Goal: Transaction & Acquisition: Purchase product/service

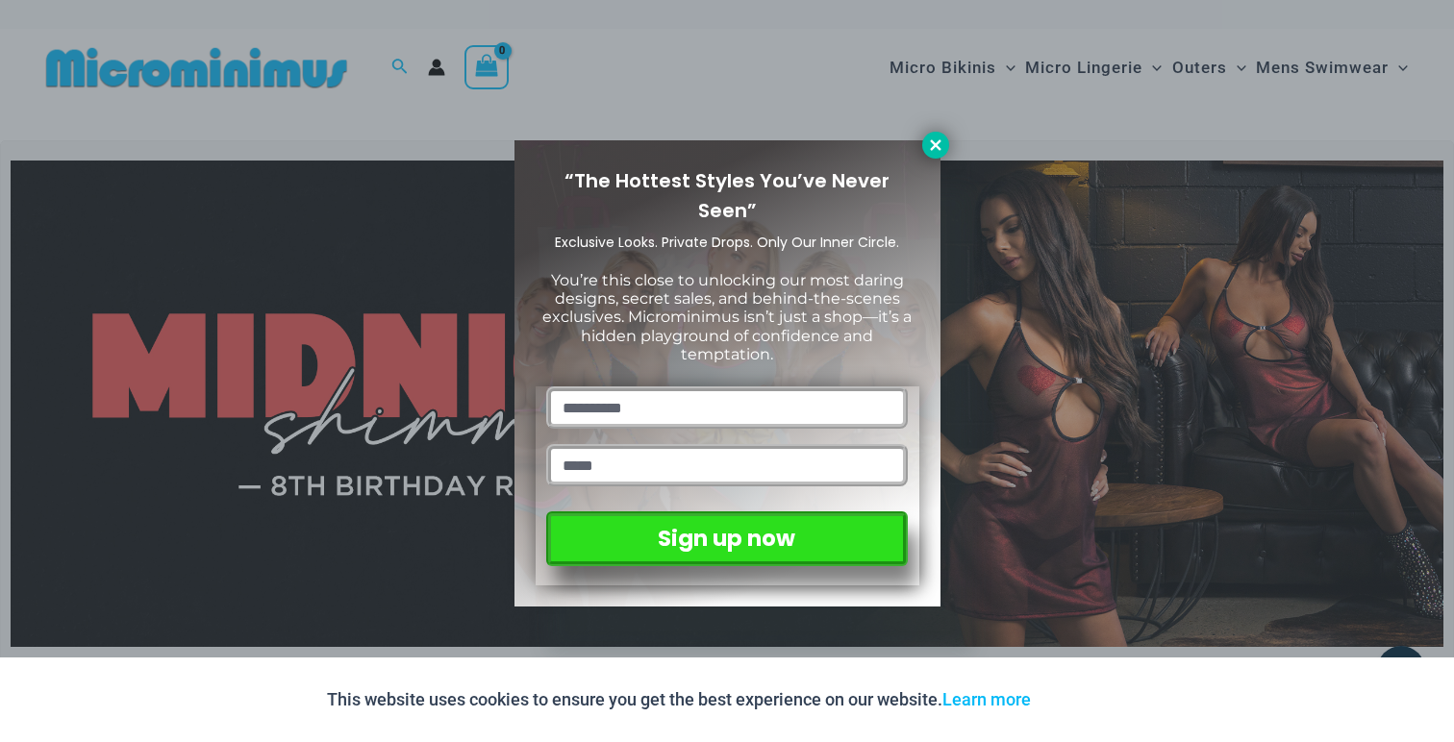
click at [936, 146] on icon at bounding box center [935, 144] width 11 height 11
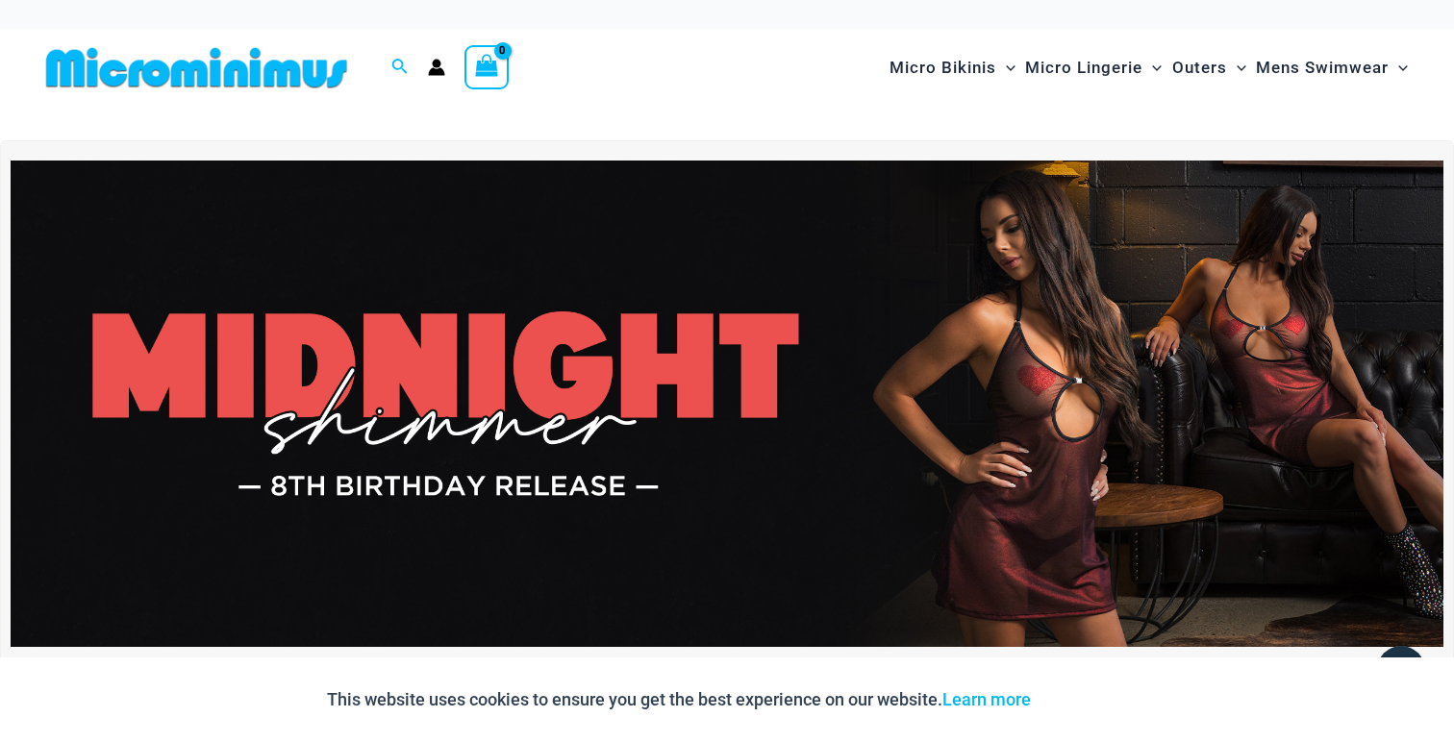
click at [256, 71] on img at bounding box center [196, 67] width 316 height 43
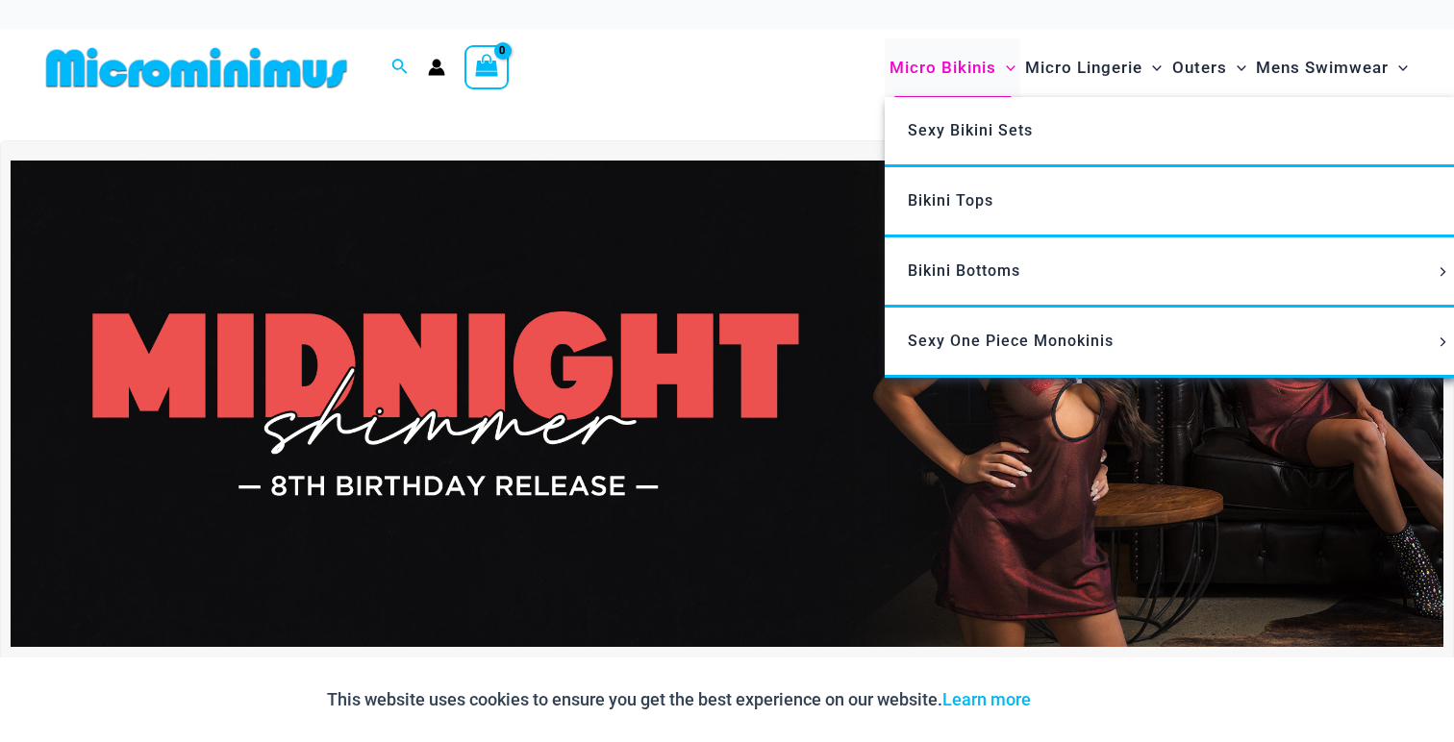
click at [941, 62] on span "Micro Bikinis" at bounding box center [942, 67] width 107 height 49
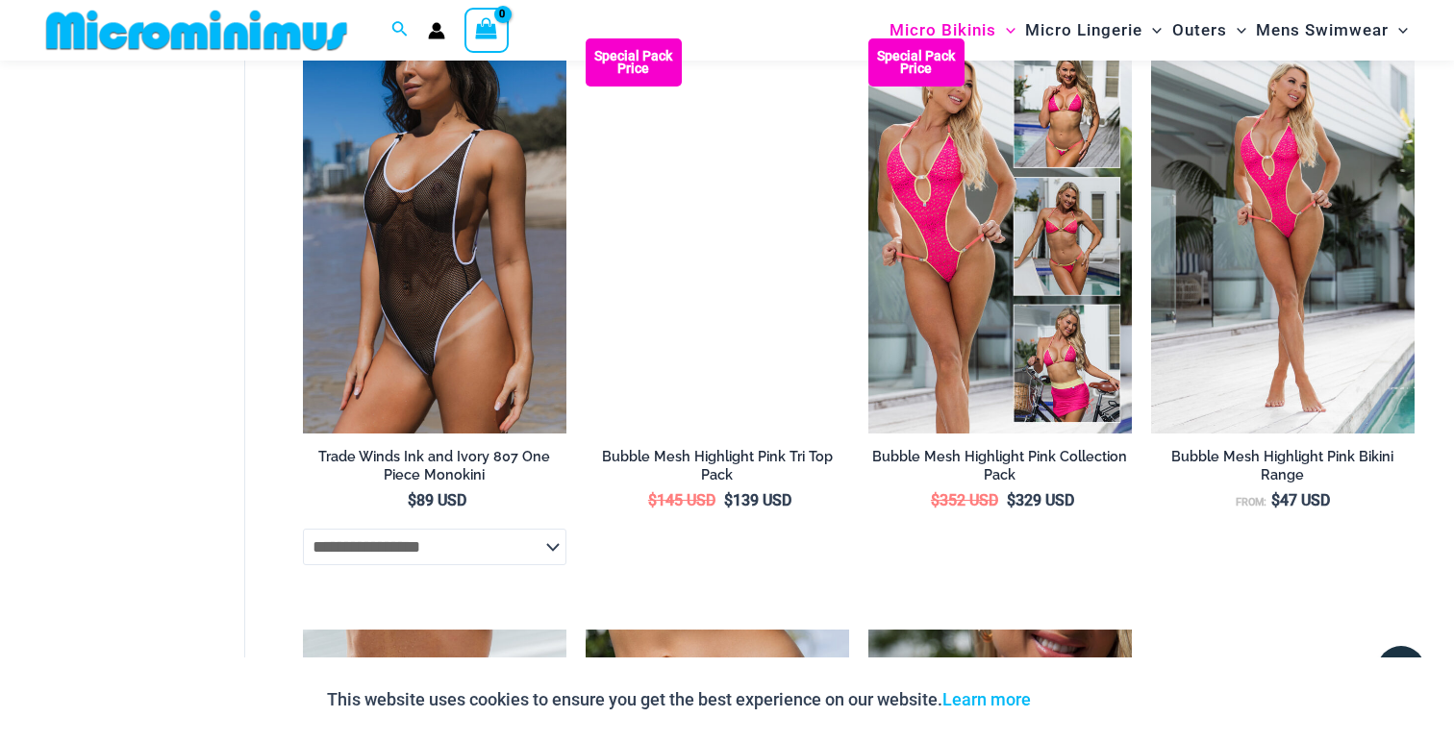
scroll to position [3563, 0]
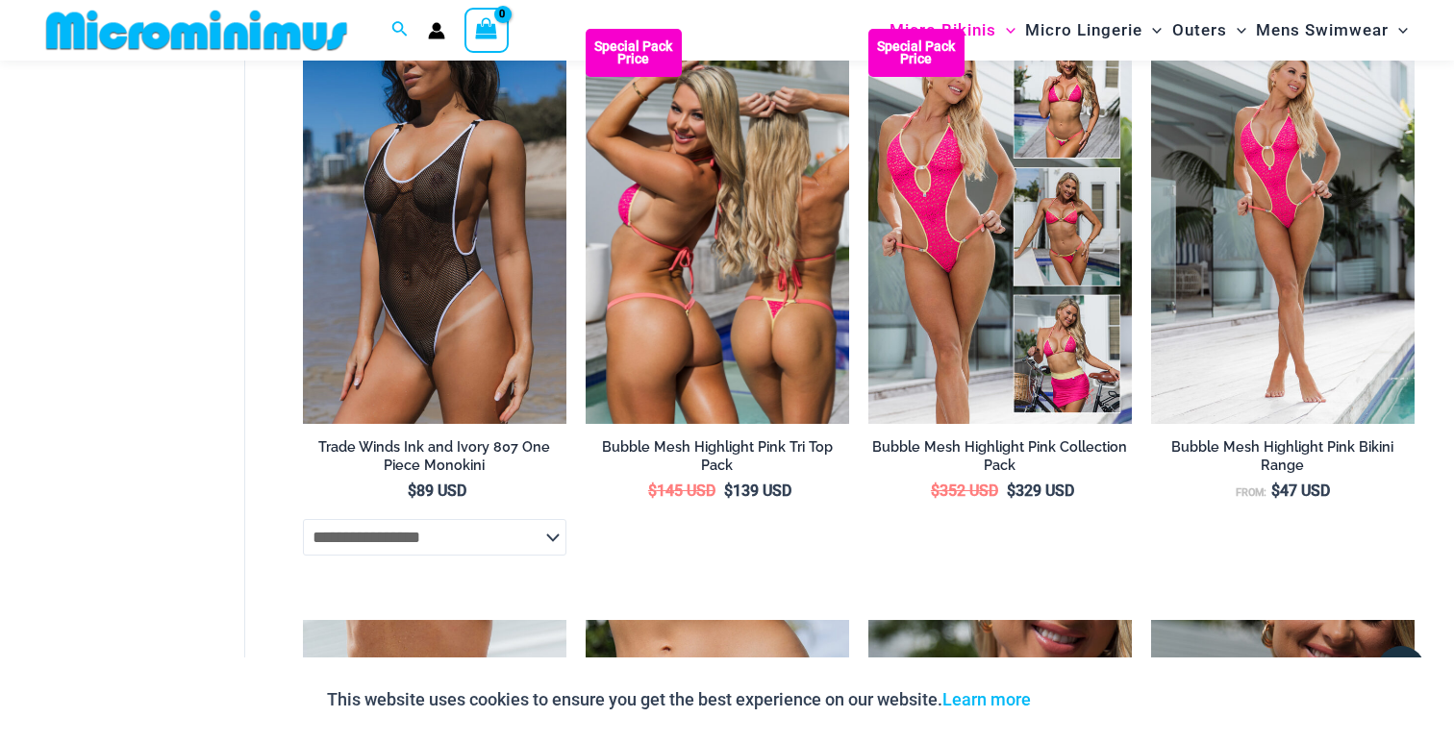
click at [718, 259] on img at bounding box center [717, 226] width 263 height 395
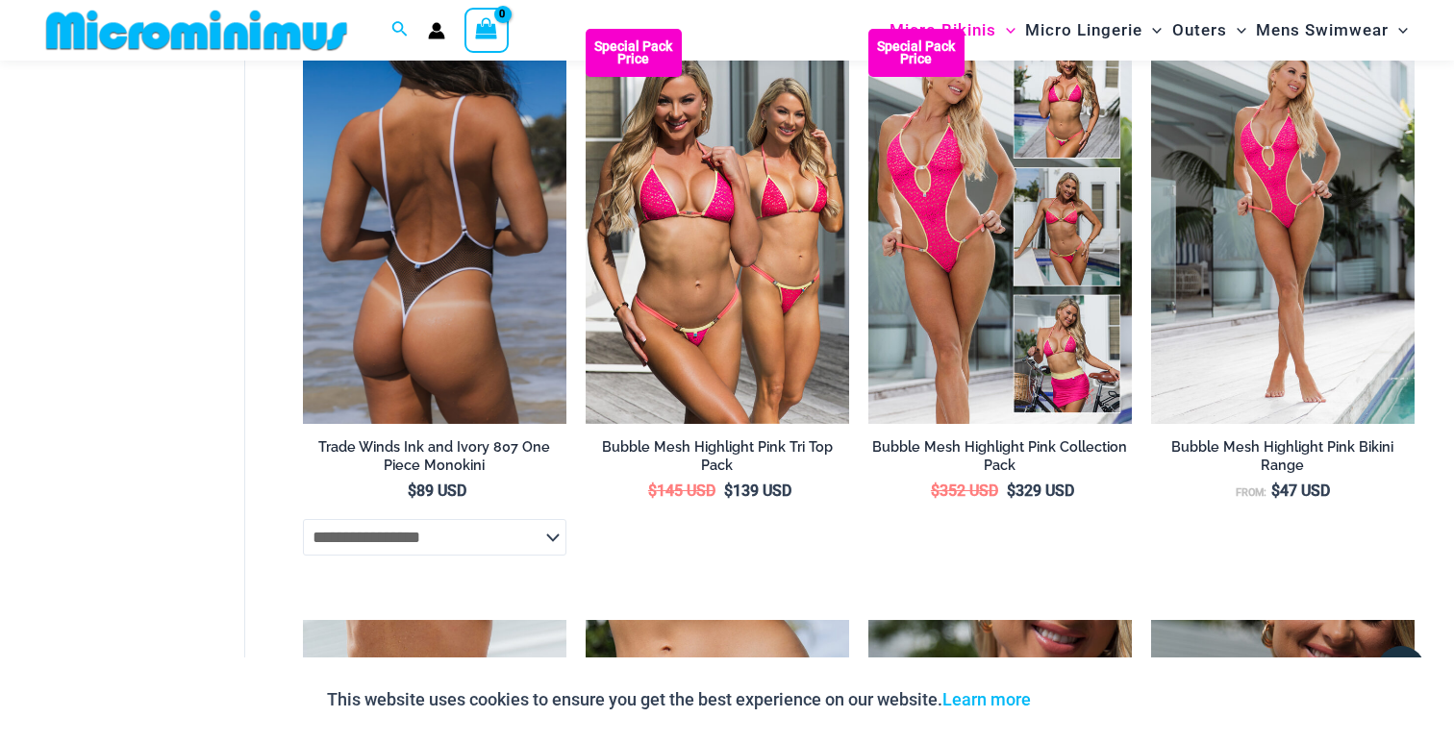
click at [388, 230] on img at bounding box center [434, 226] width 263 height 395
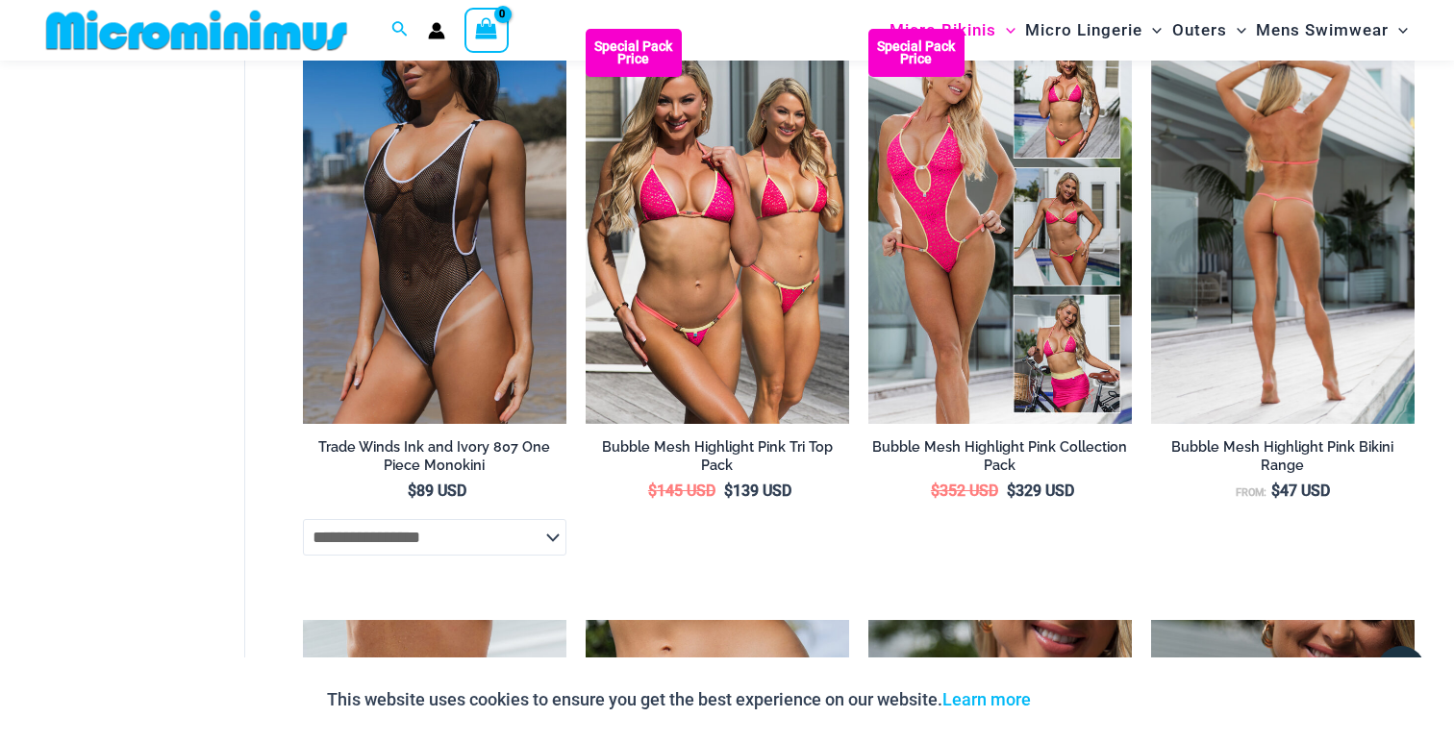
click at [1249, 237] on img at bounding box center [1282, 226] width 263 height 395
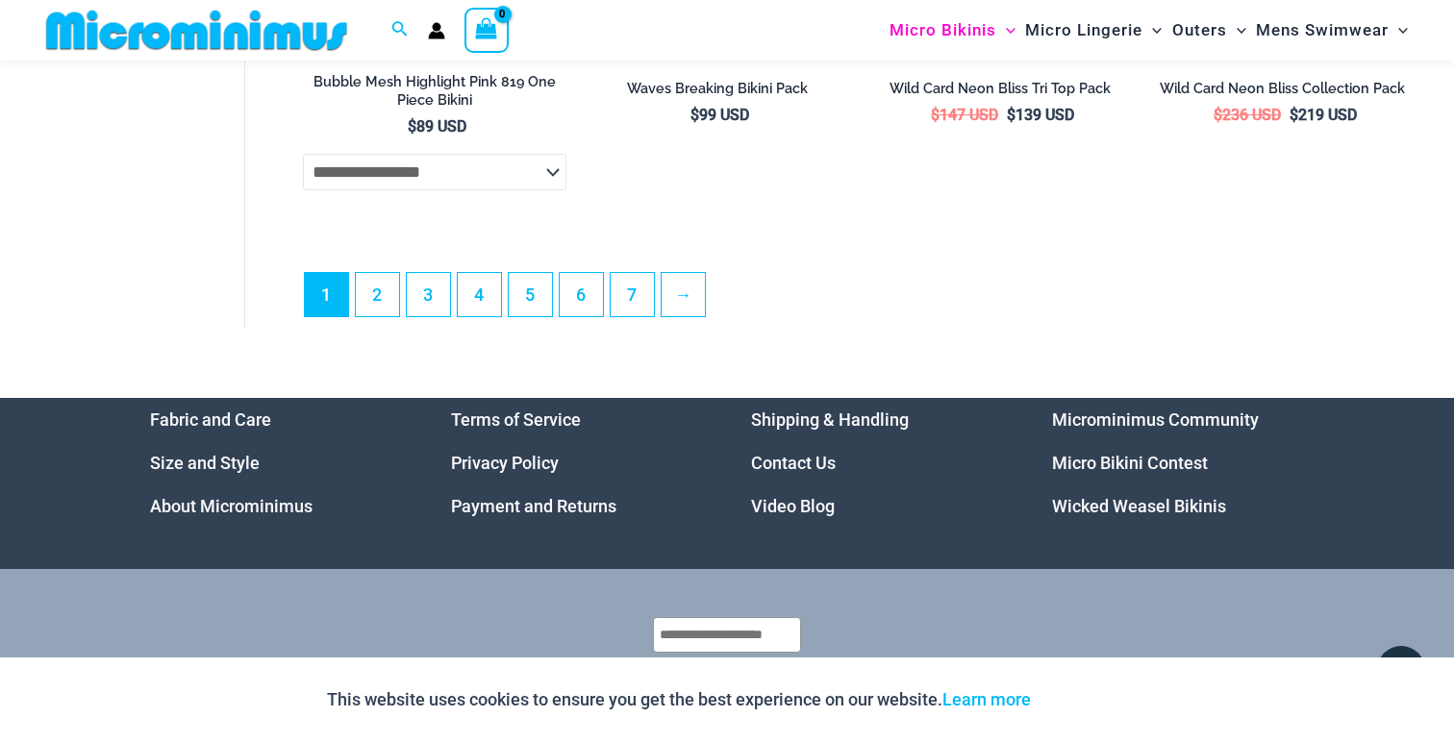
scroll to position [5118, 0]
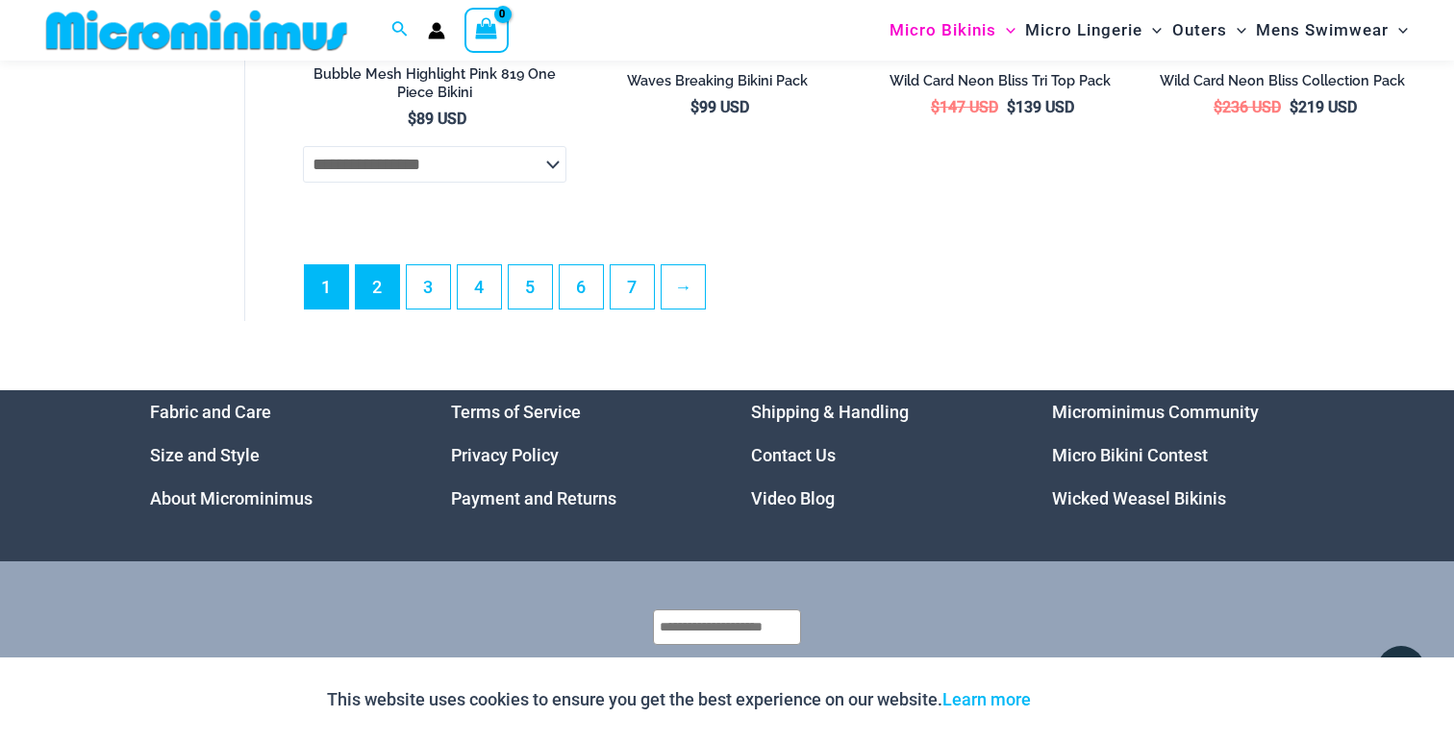
click at [377, 273] on link "2" at bounding box center [377, 286] width 43 height 43
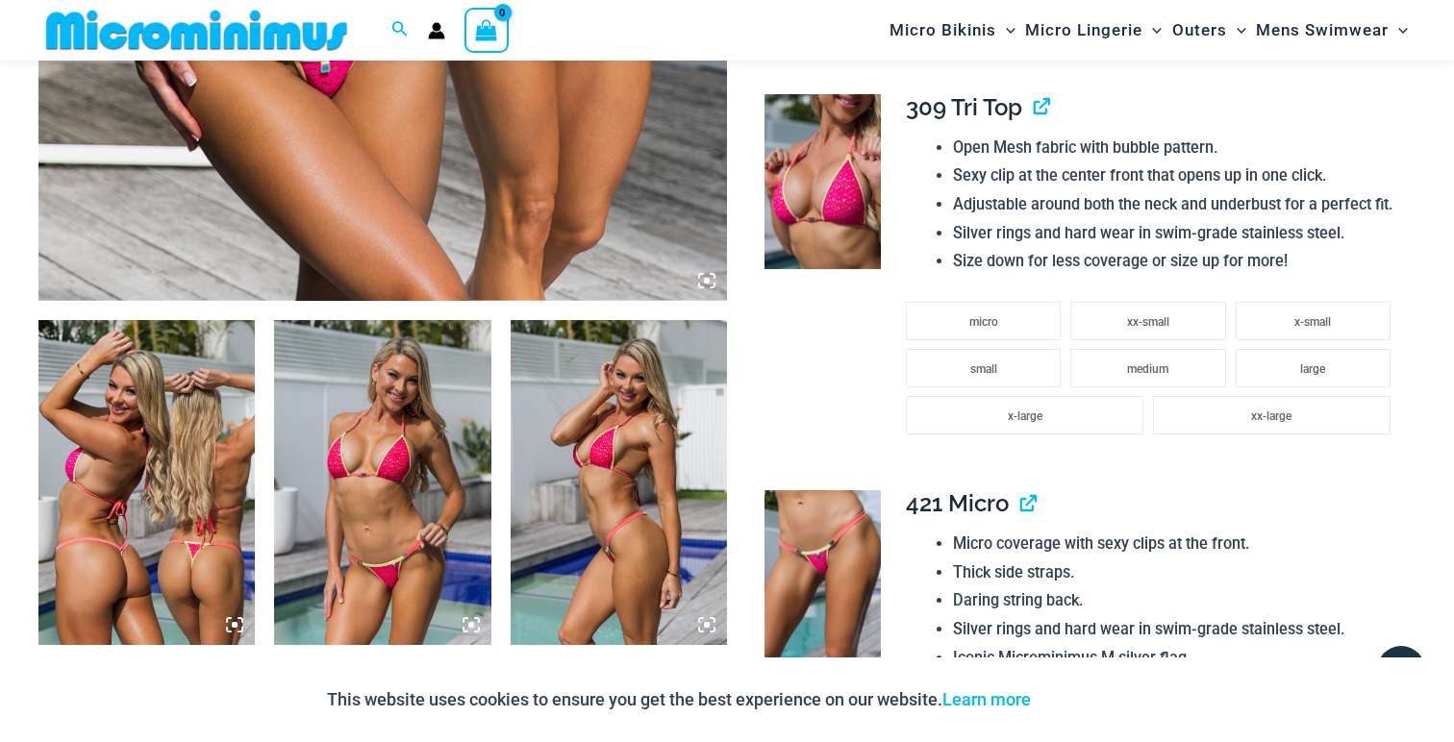
scroll to position [892, 0]
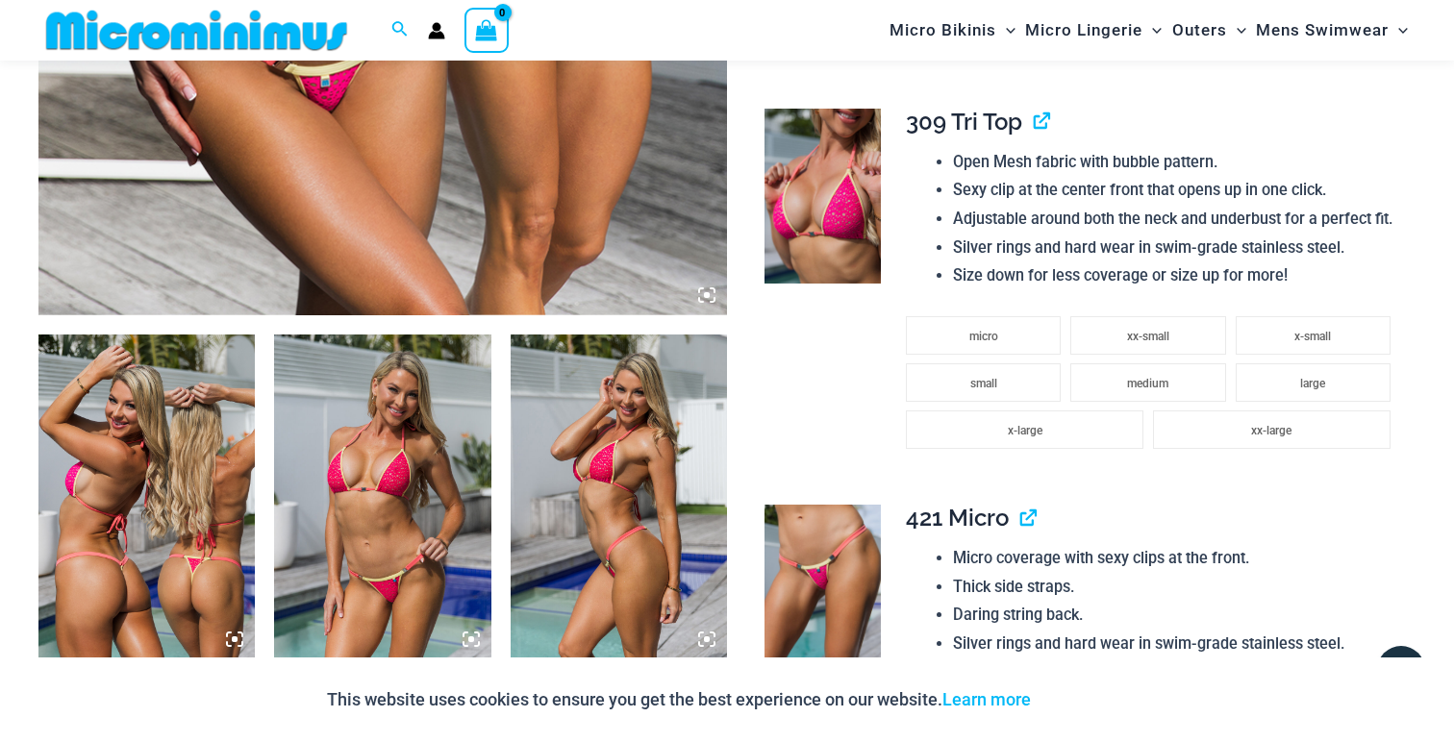
click at [143, 520] on img at bounding box center [146, 497] width 216 height 325
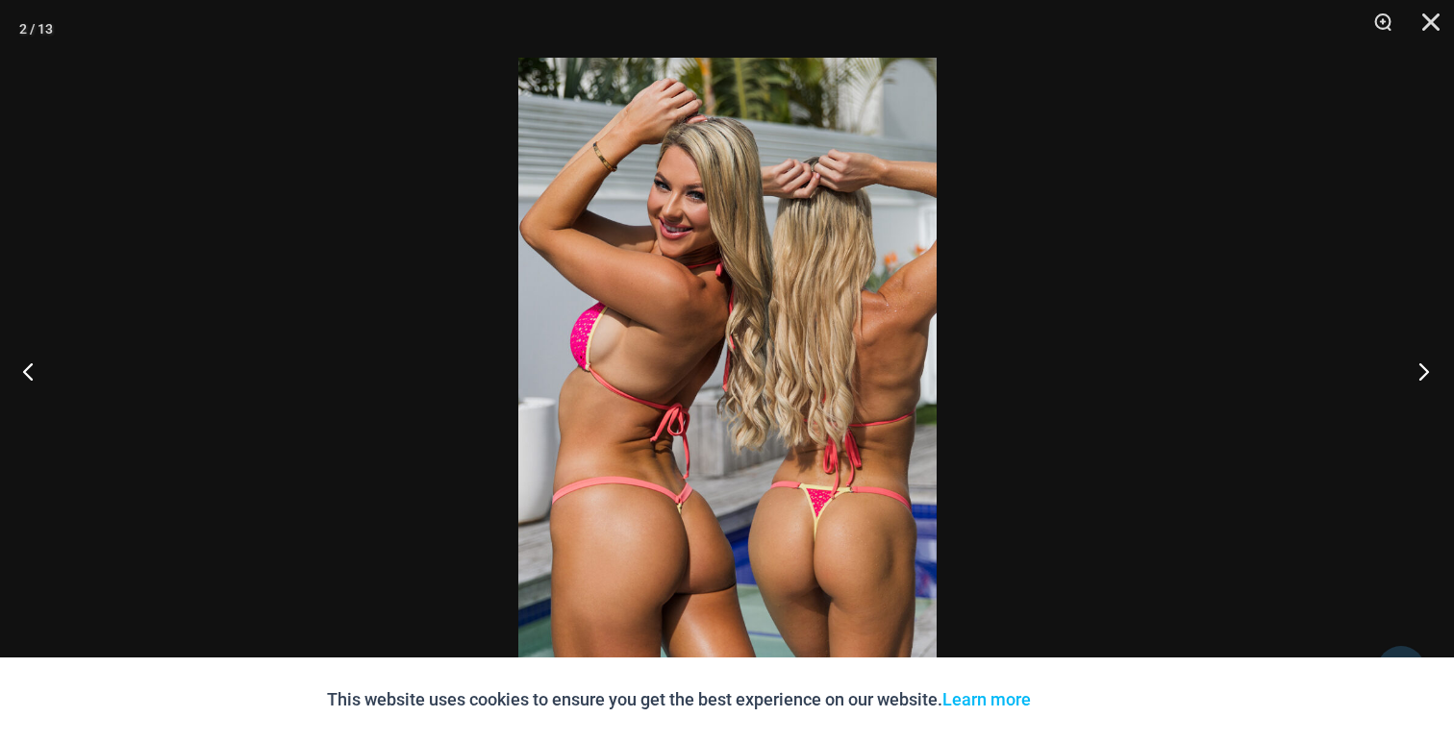
click at [1420, 373] on button "Next" at bounding box center [1418, 371] width 72 height 96
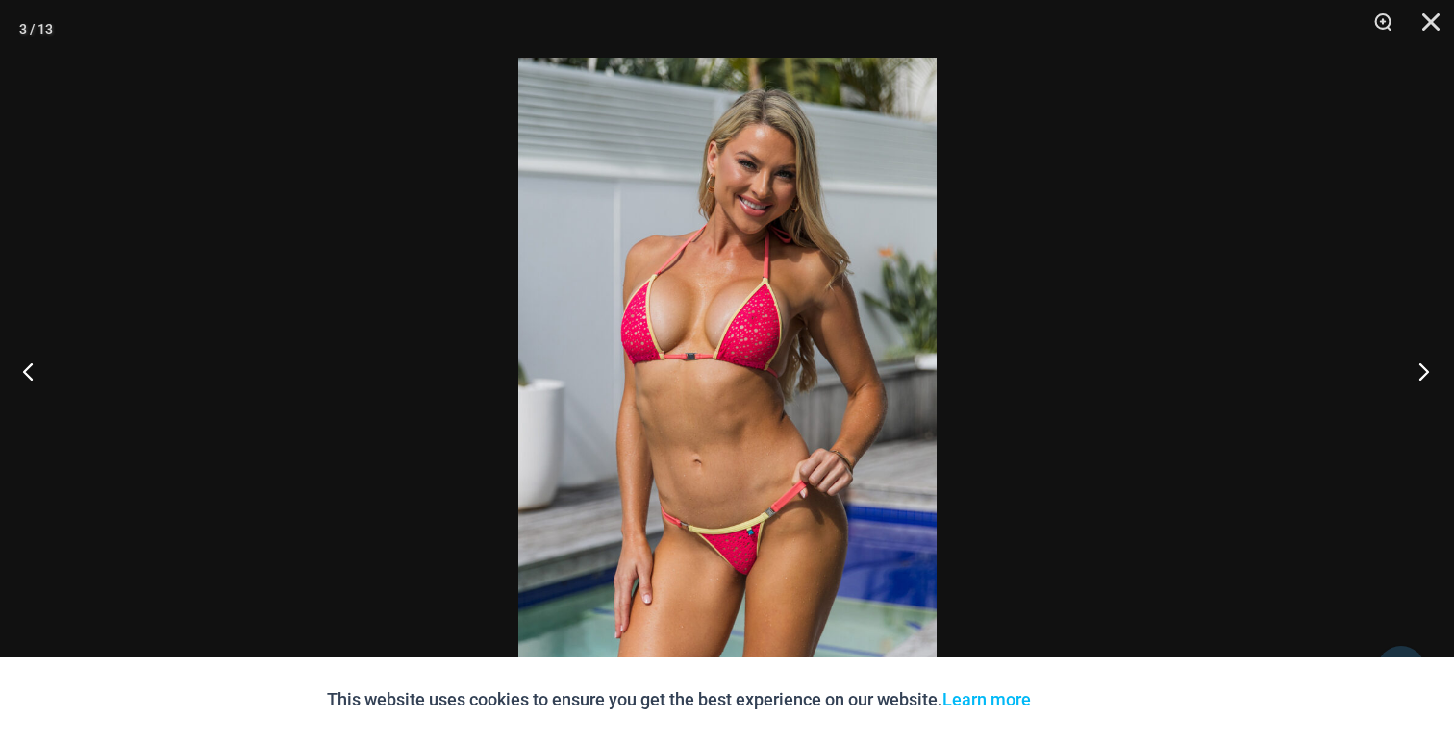
click at [1420, 373] on button "Next" at bounding box center [1418, 371] width 72 height 96
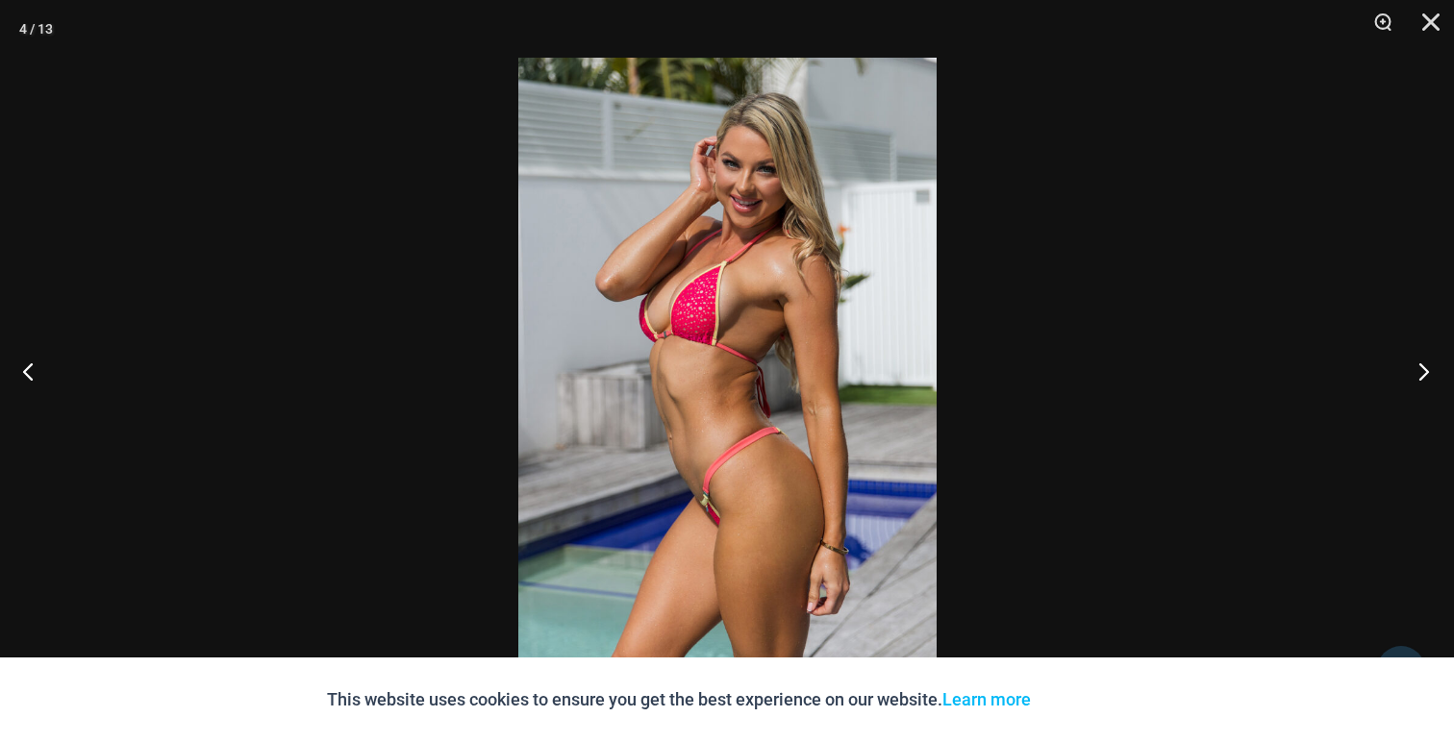
click at [1420, 373] on button "Next" at bounding box center [1418, 371] width 72 height 96
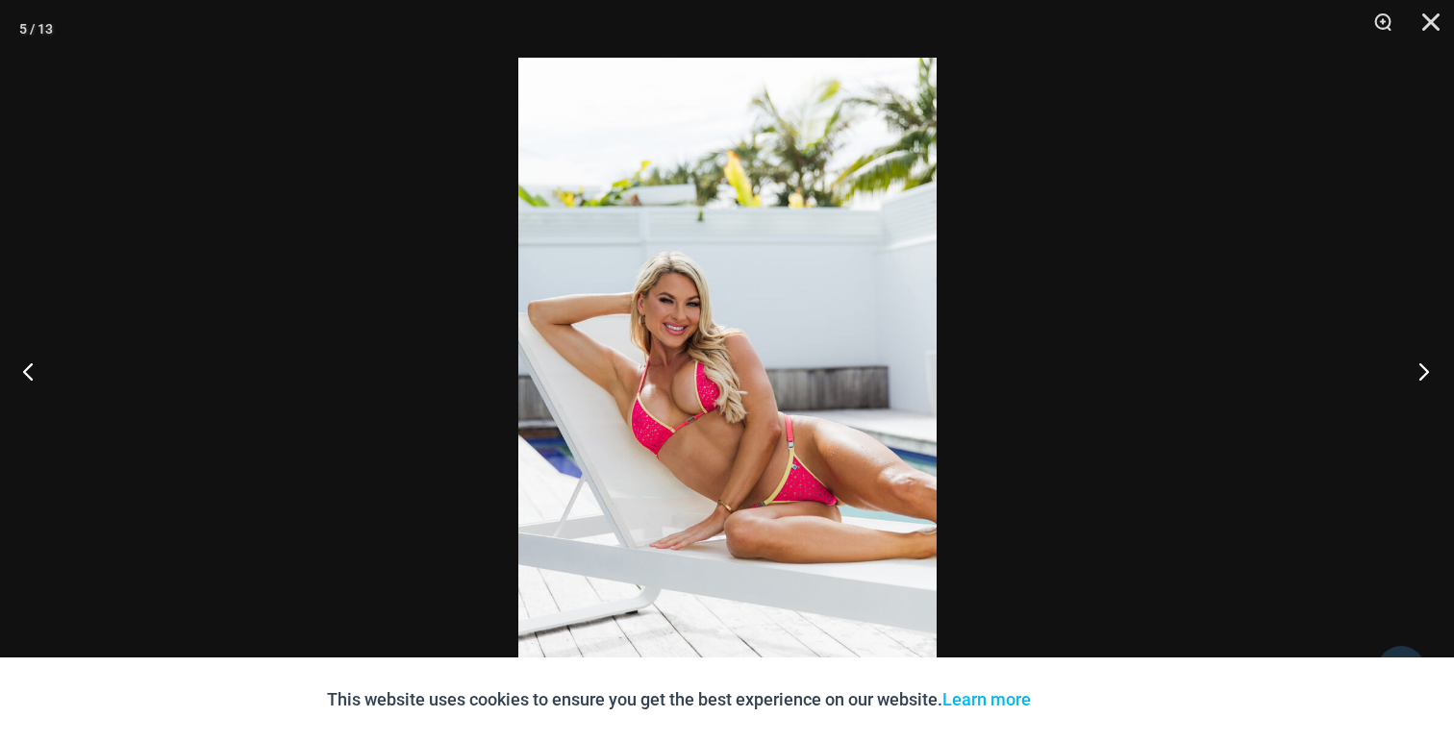
click at [1420, 373] on button "Next" at bounding box center [1418, 371] width 72 height 96
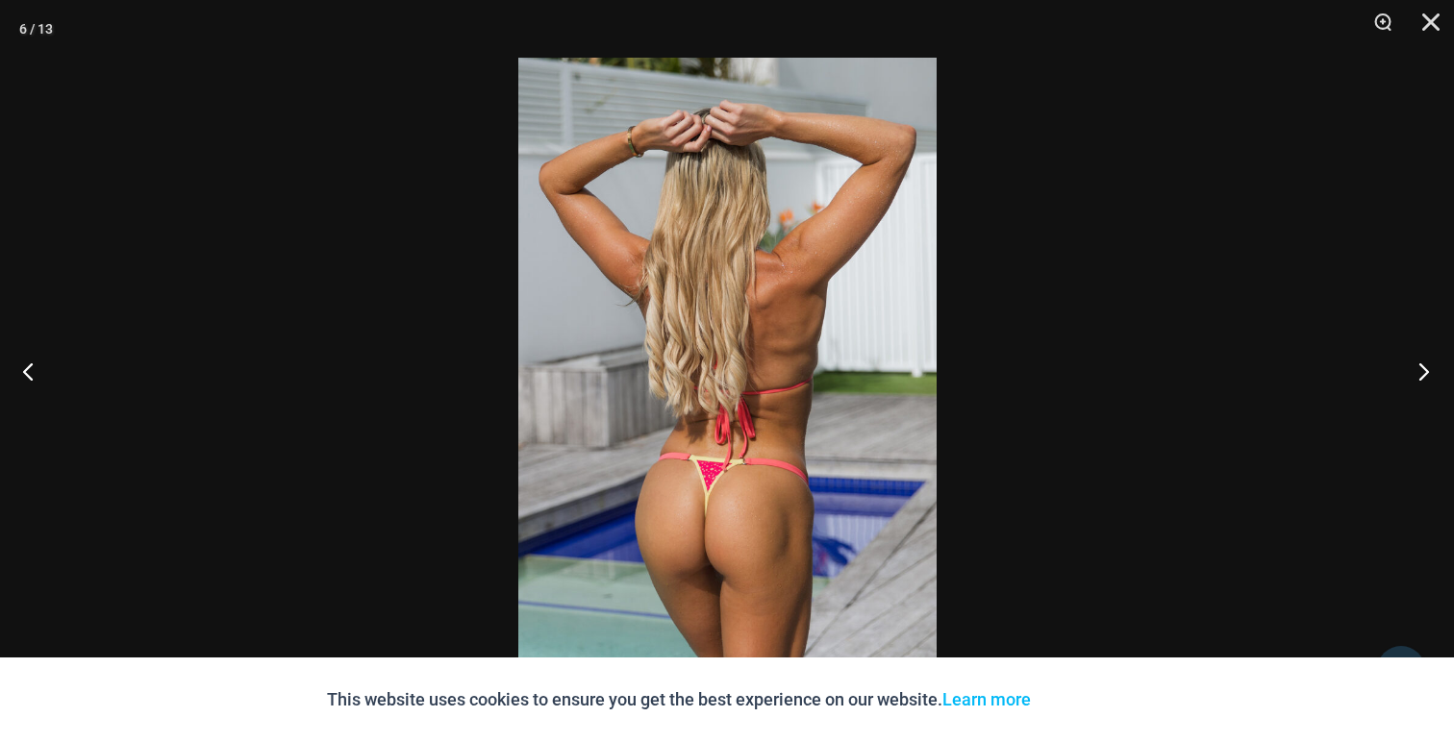
click at [1420, 373] on button "Next" at bounding box center [1418, 371] width 72 height 96
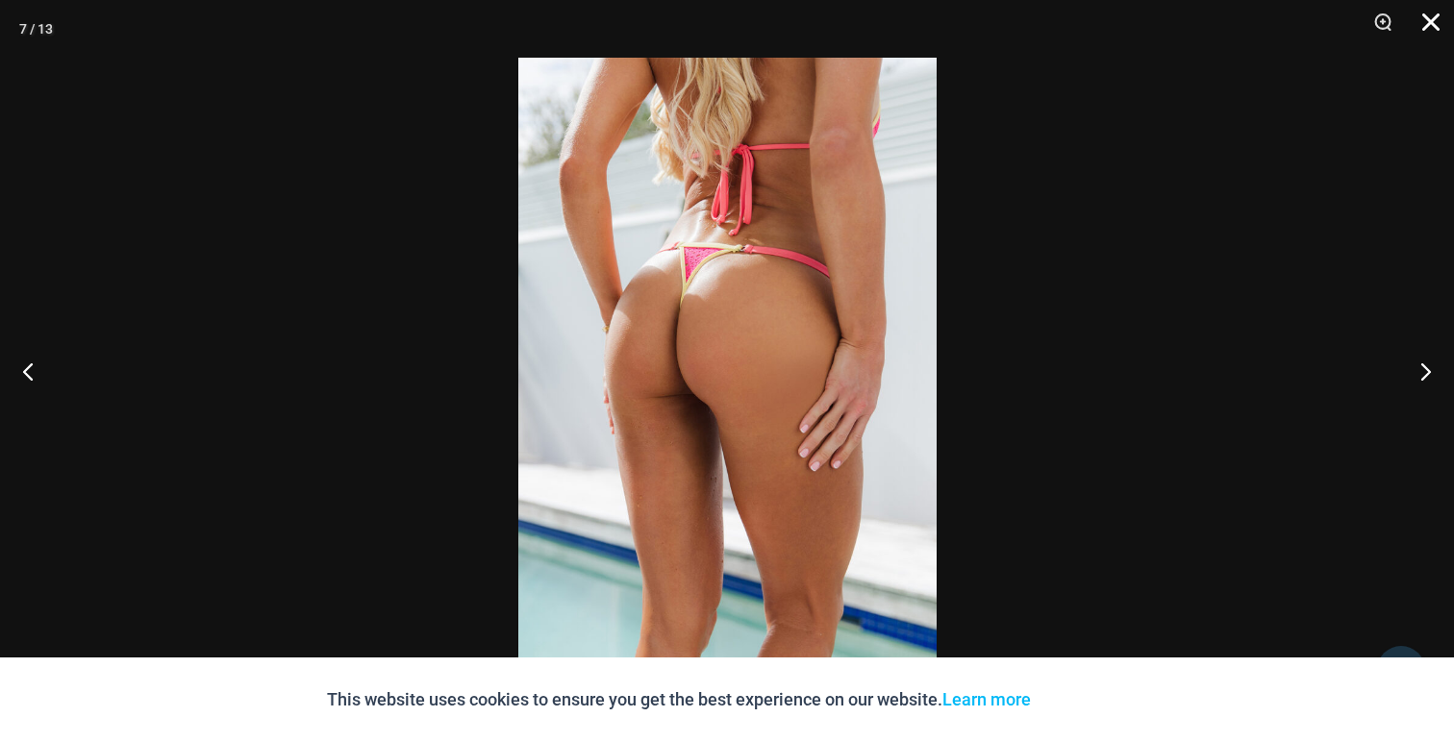
click at [1424, 14] on button "Close" at bounding box center [1424, 29] width 48 height 58
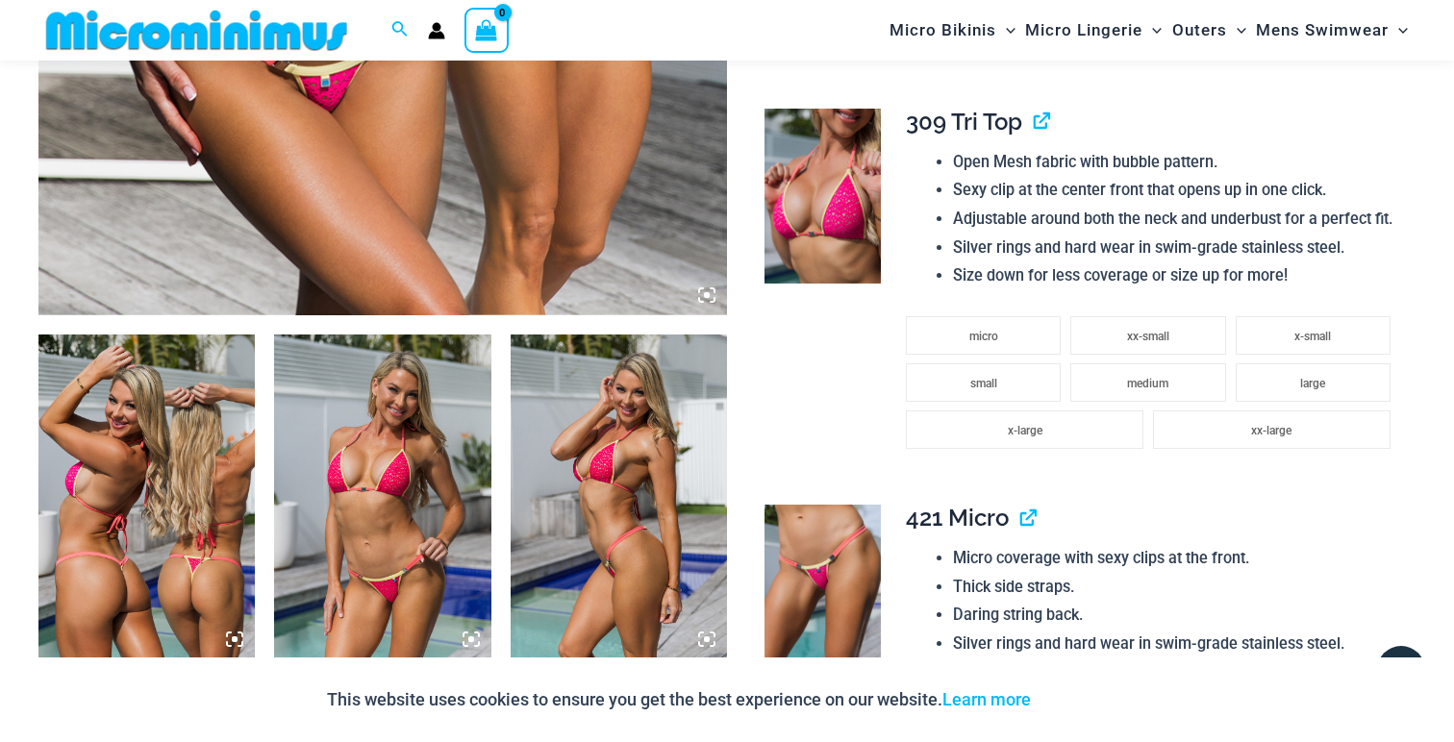
click at [1216, 736] on div "This website uses cookies to ensure you get the best experience on our website.…" at bounding box center [727, 700] width 1454 height 85
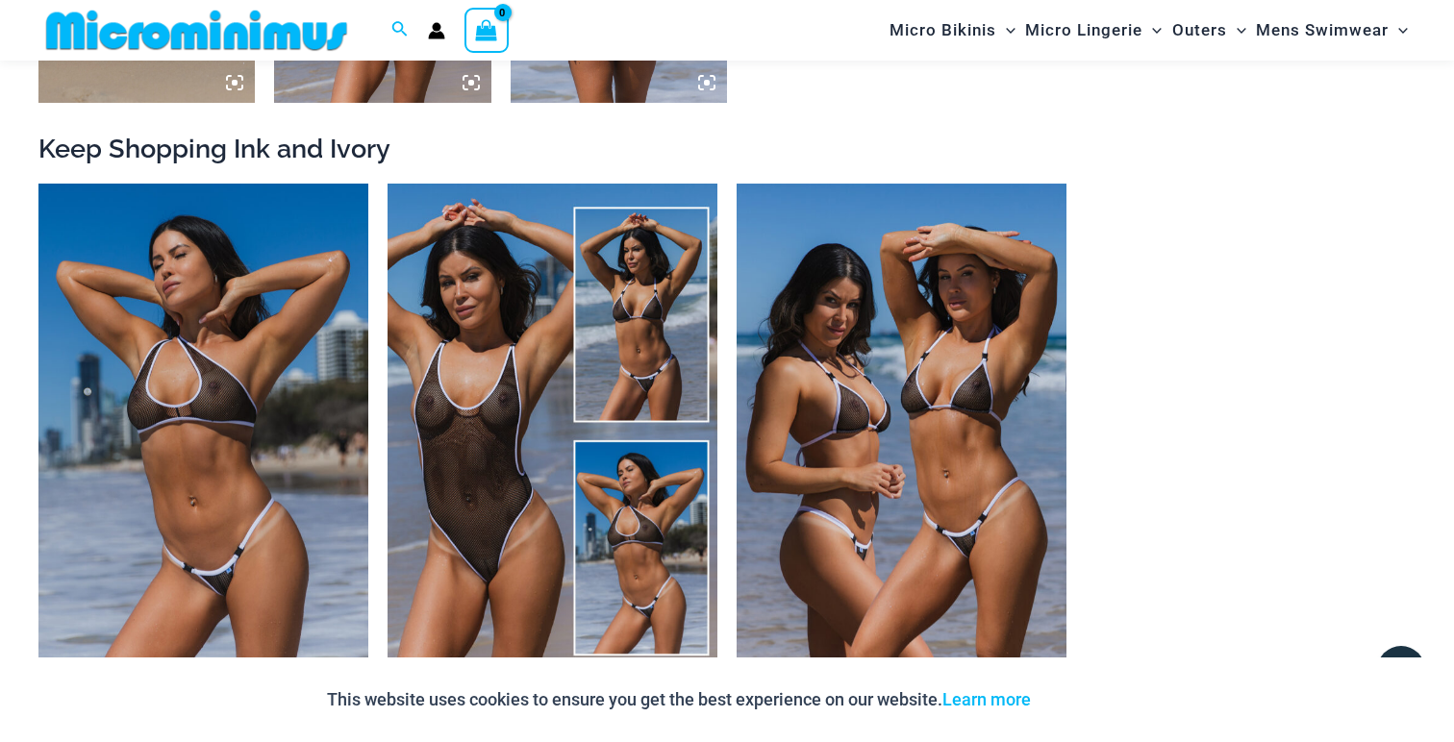
scroll to position [2140, 0]
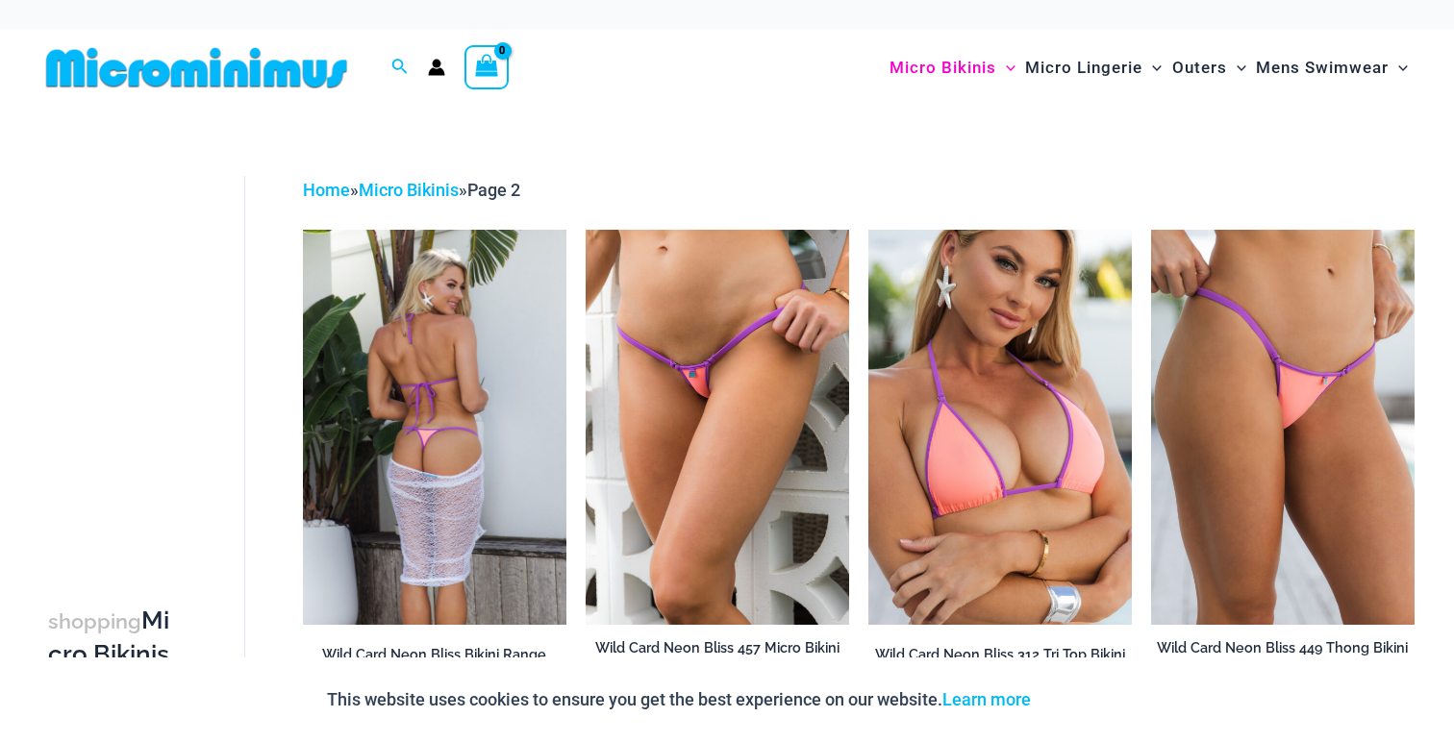
click at [439, 391] on img at bounding box center [434, 427] width 263 height 395
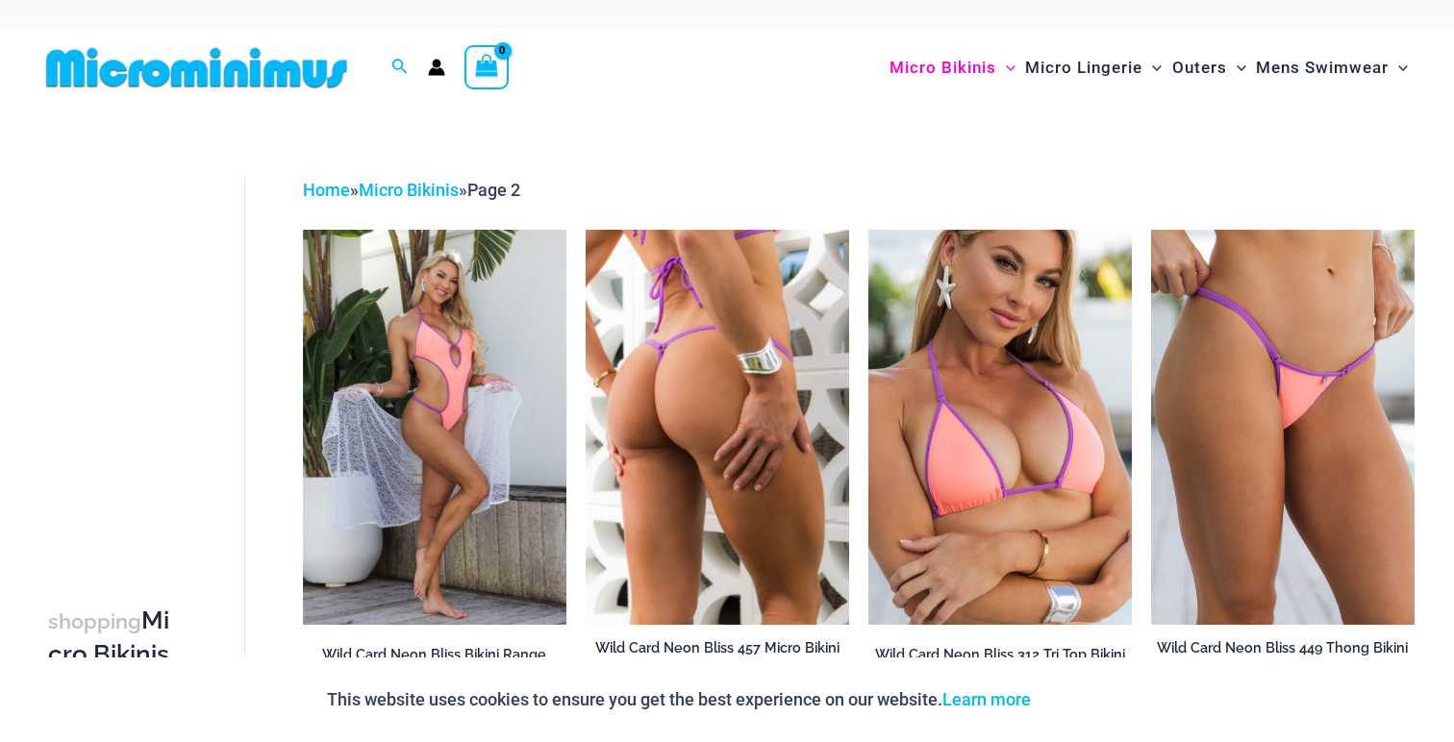
click at [747, 405] on img at bounding box center [717, 427] width 263 height 395
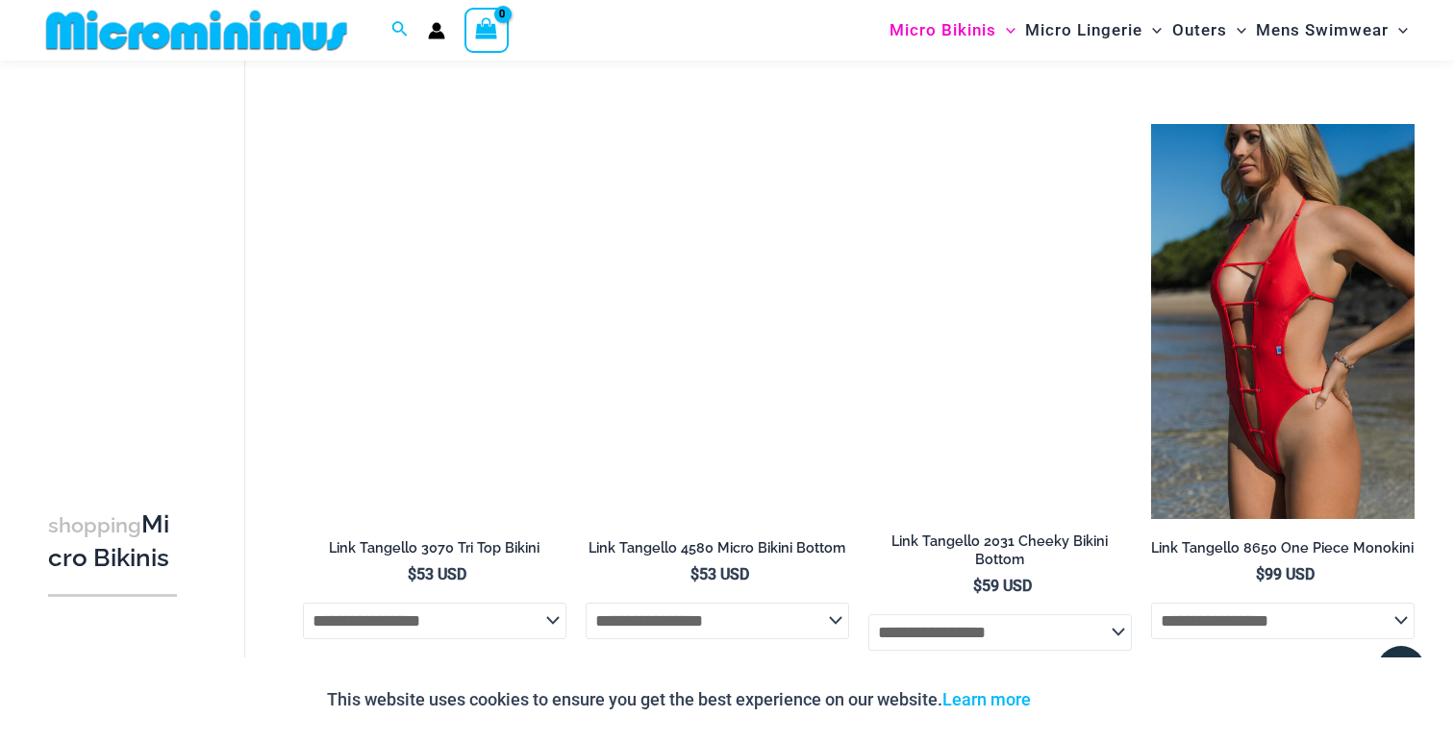
scroll to position [1314, 0]
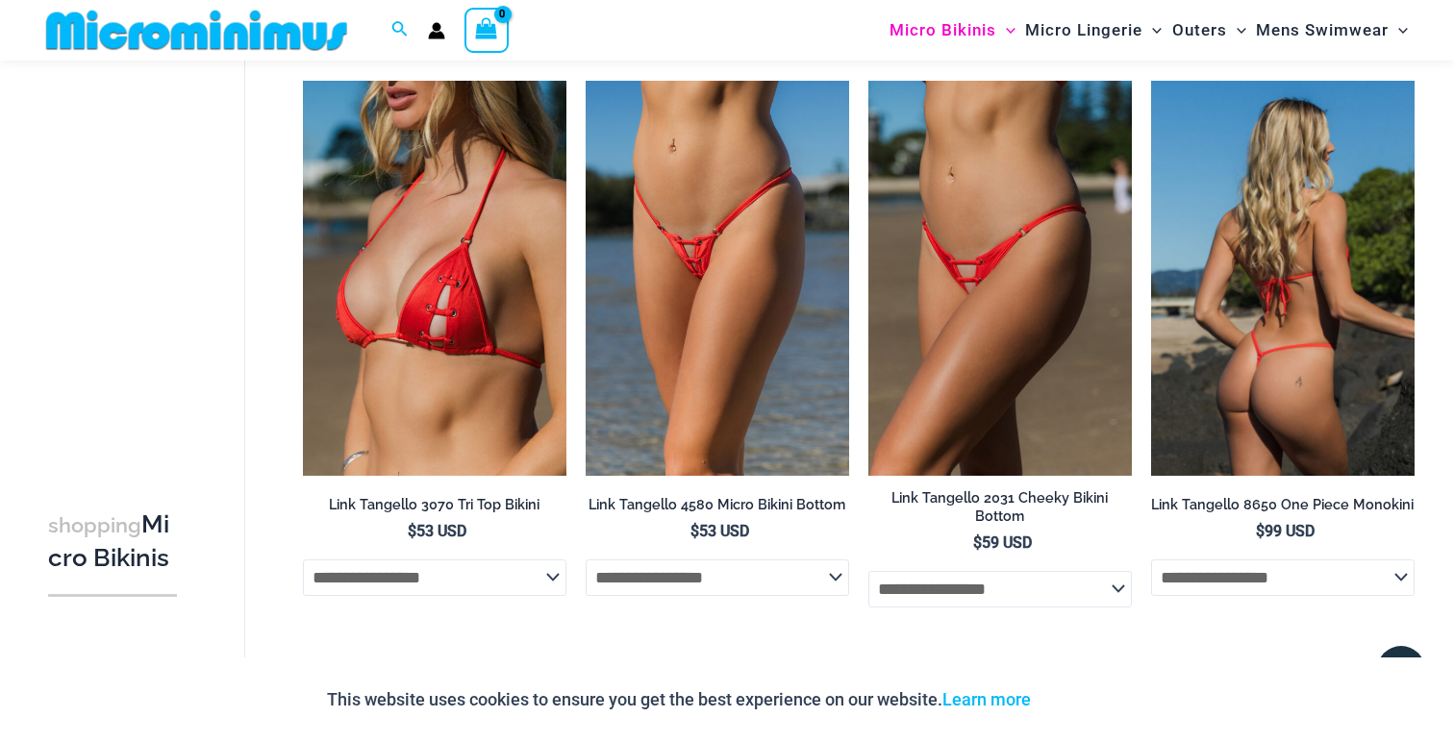
click at [1277, 242] on img at bounding box center [1282, 278] width 263 height 395
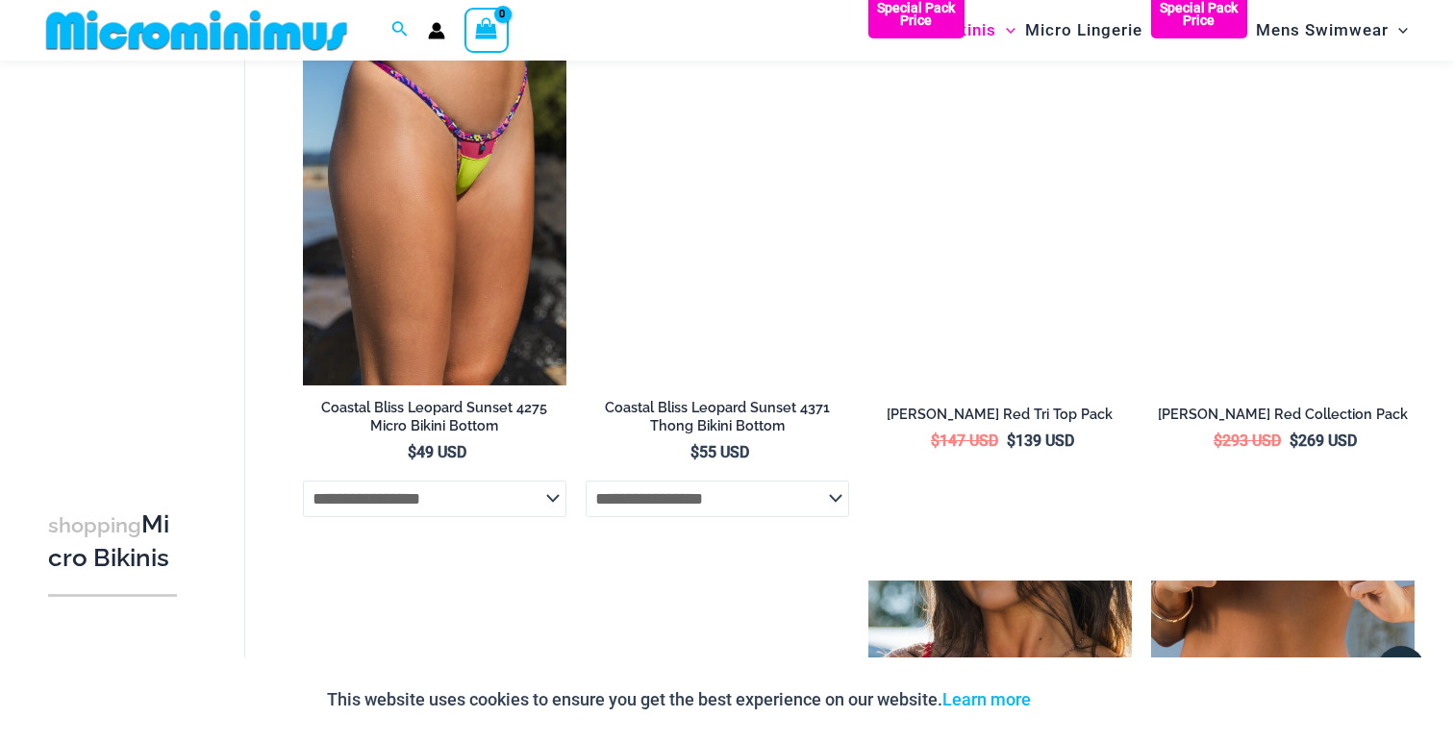
scroll to position [2621, 0]
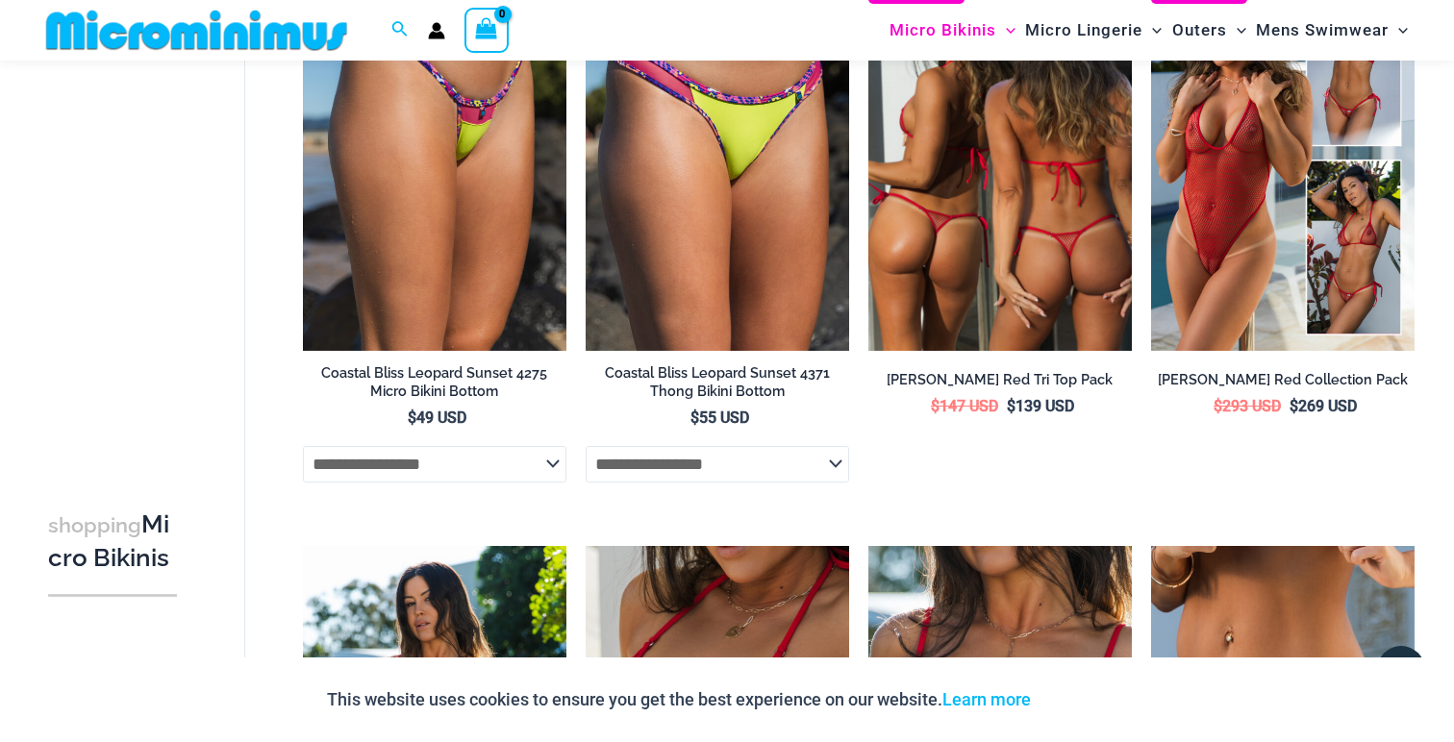
click at [977, 206] on img at bounding box center [999, 153] width 263 height 395
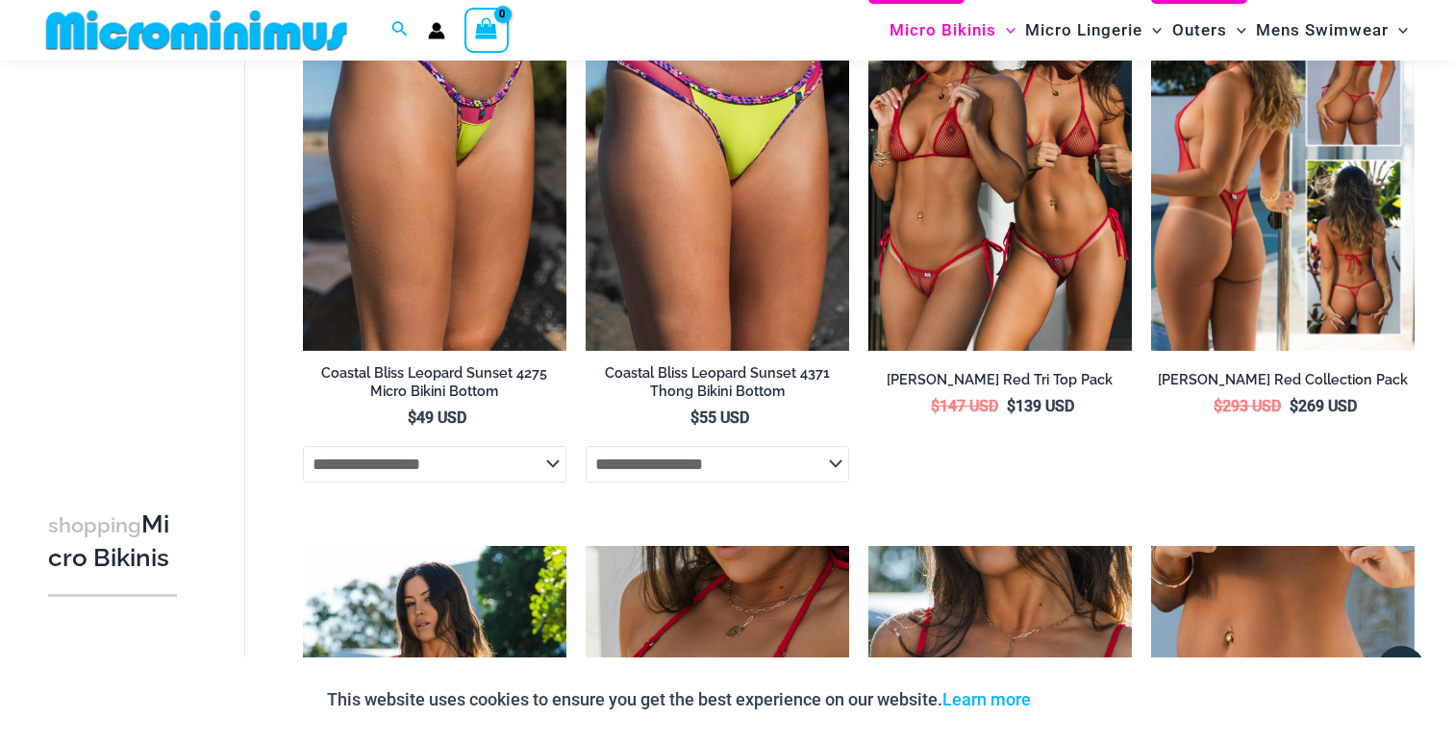
click at [1195, 182] on img at bounding box center [1282, 153] width 263 height 395
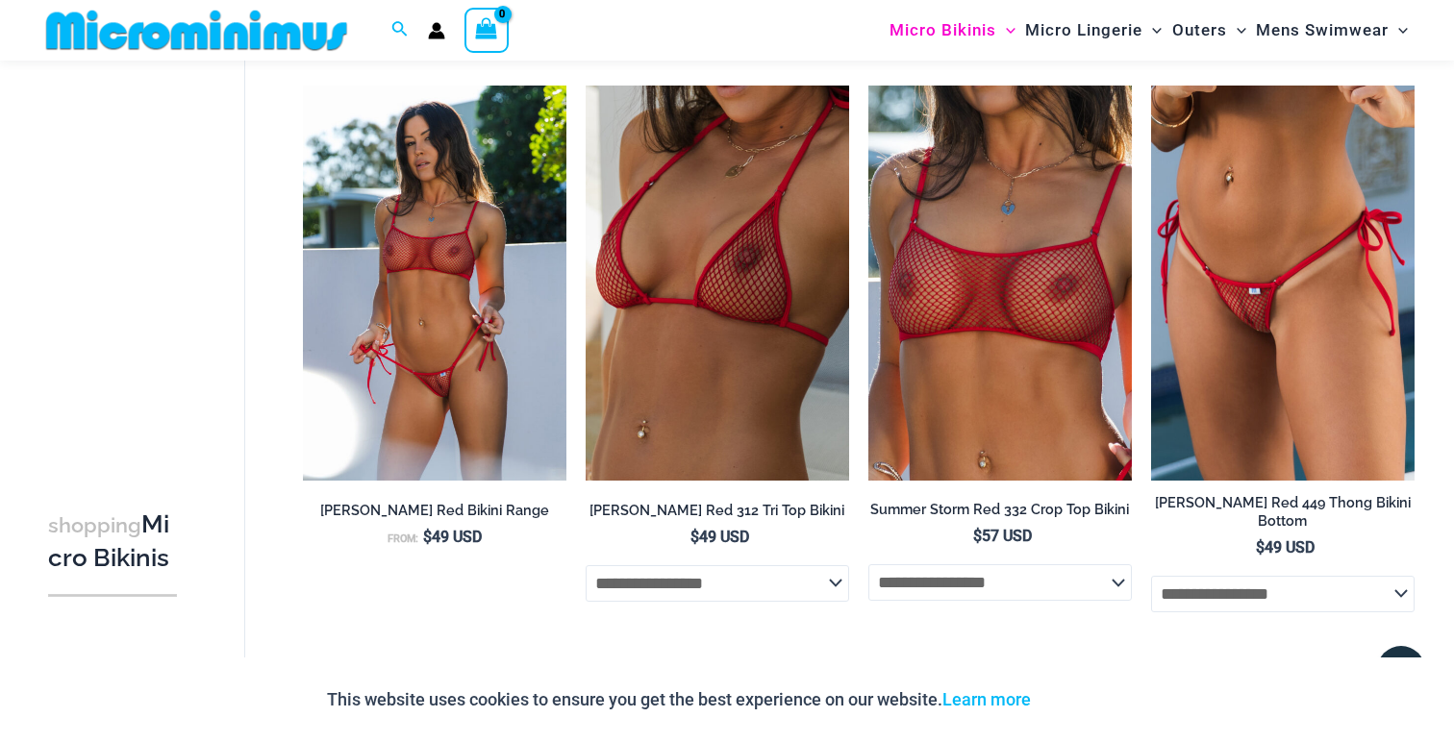
scroll to position [3091, 0]
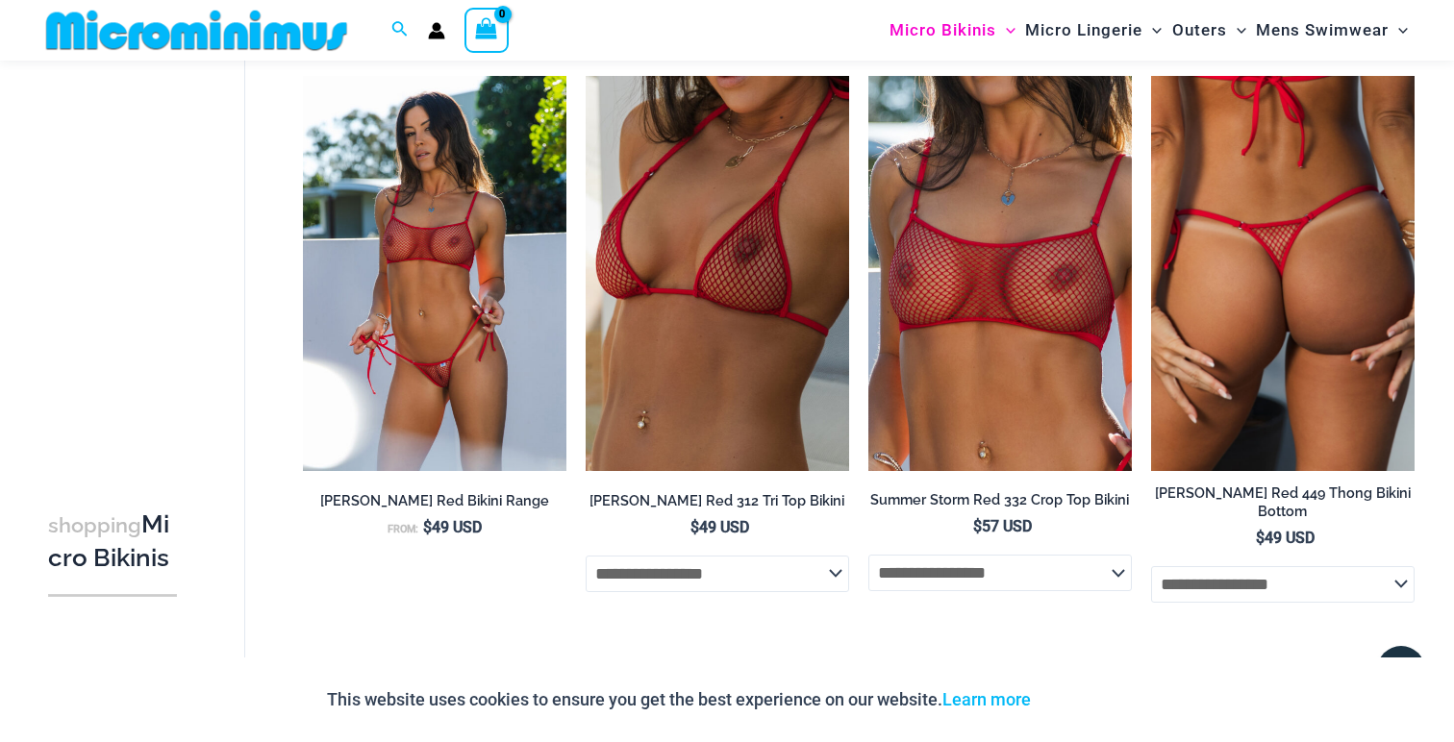
click at [1271, 263] on img at bounding box center [1282, 273] width 263 height 395
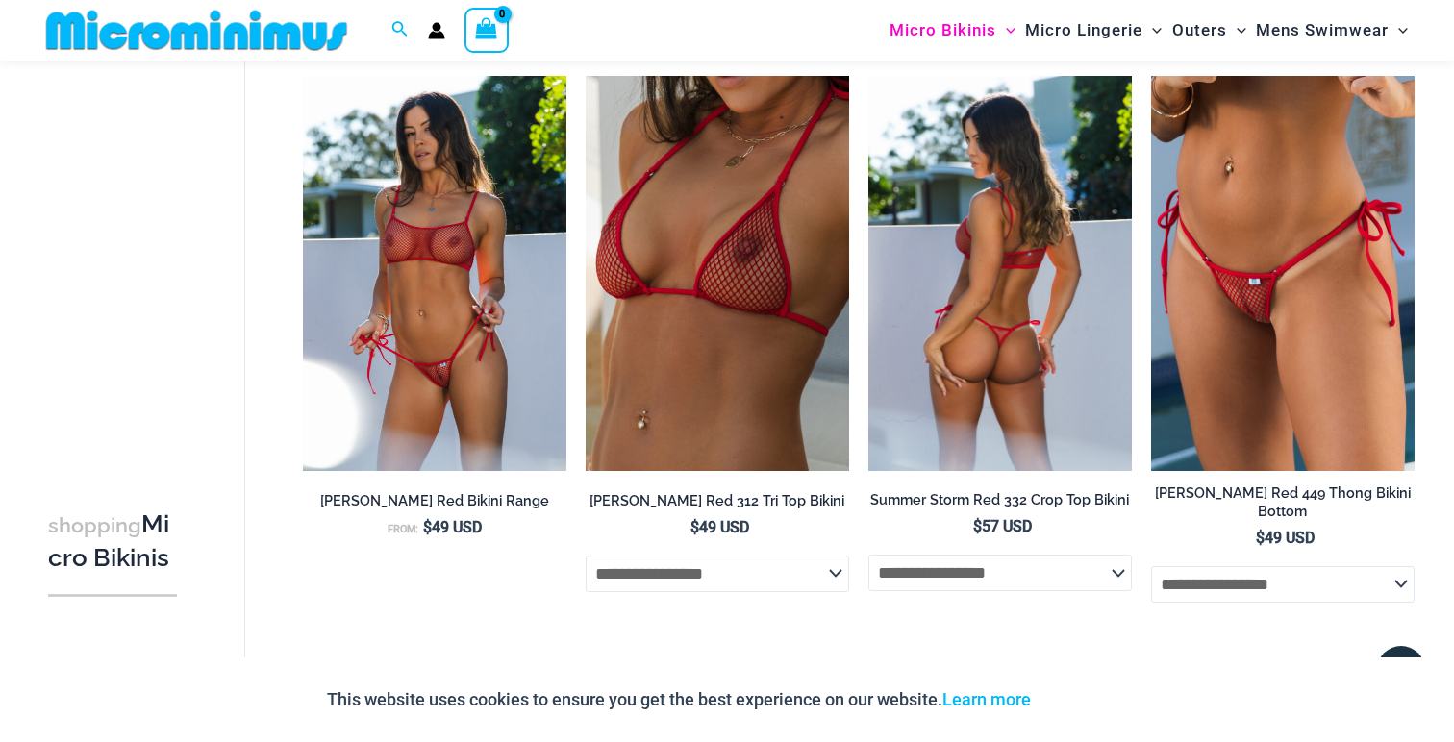
click at [1014, 287] on img at bounding box center [999, 273] width 263 height 395
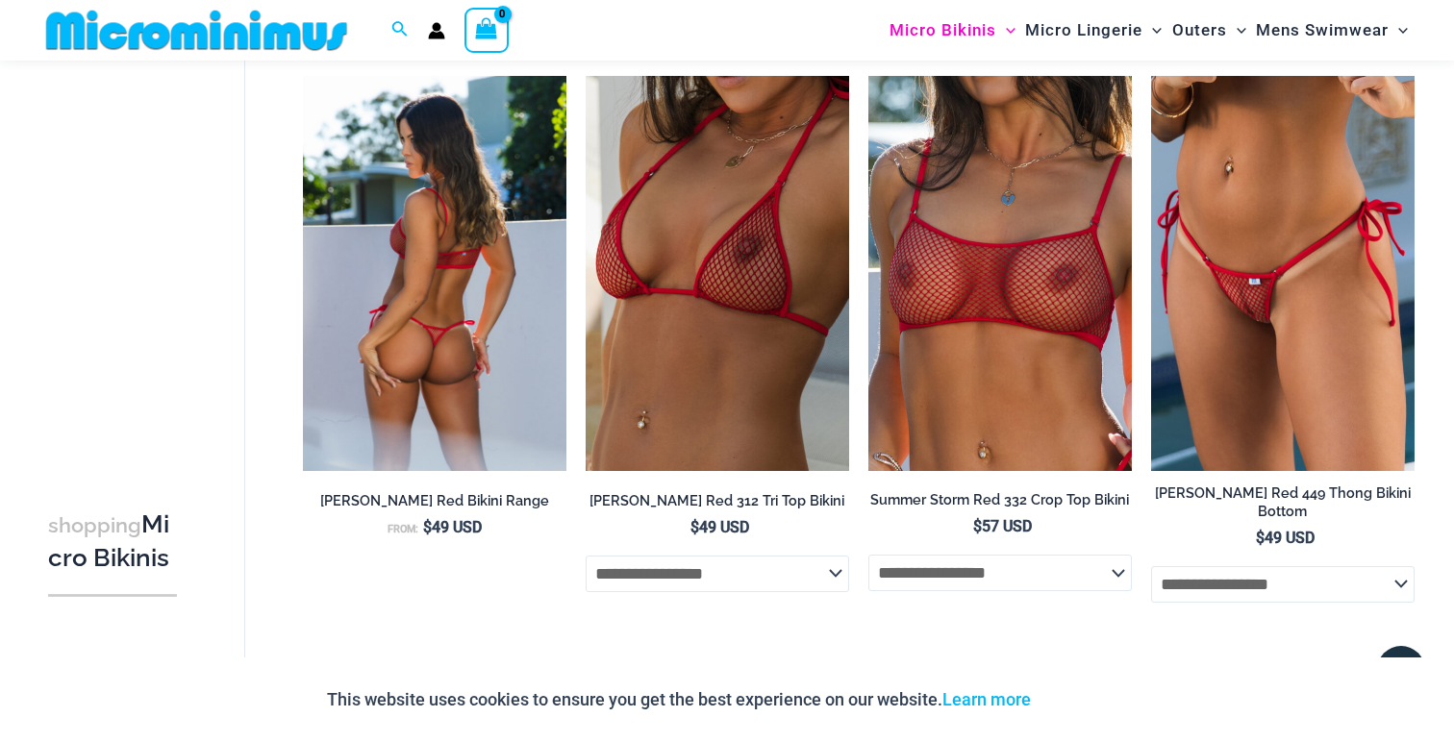
click at [499, 320] on img at bounding box center [434, 273] width 263 height 395
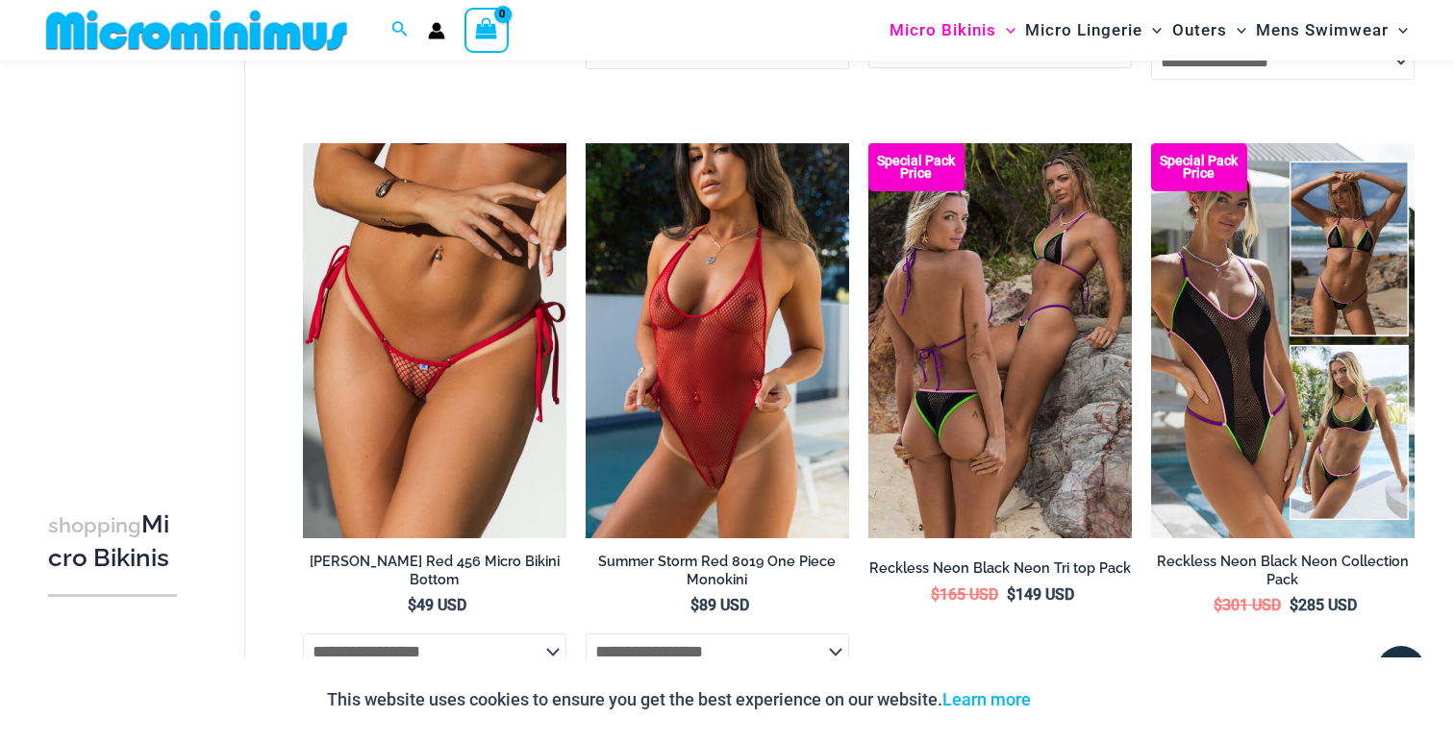
scroll to position [3616, 0]
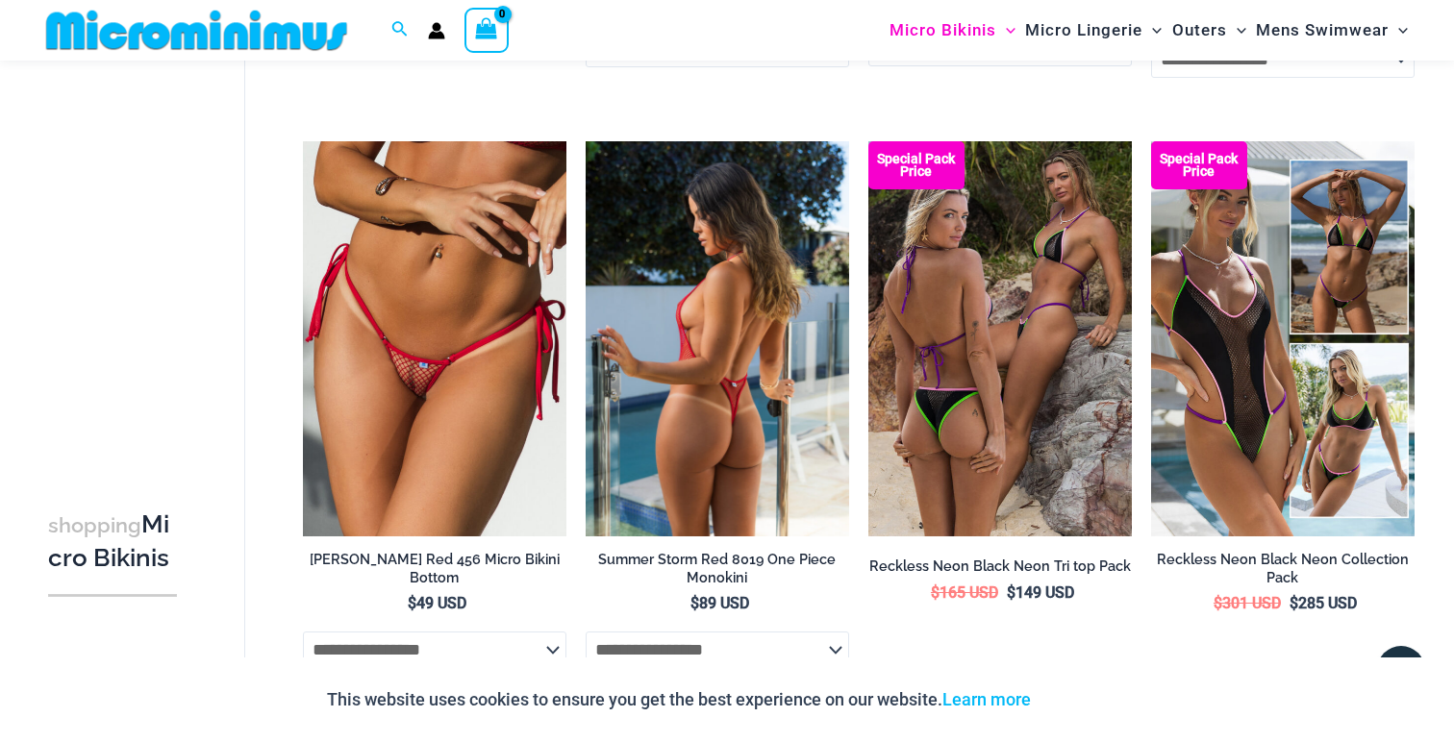
click at [713, 400] on img at bounding box center [717, 338] width 263 height 395
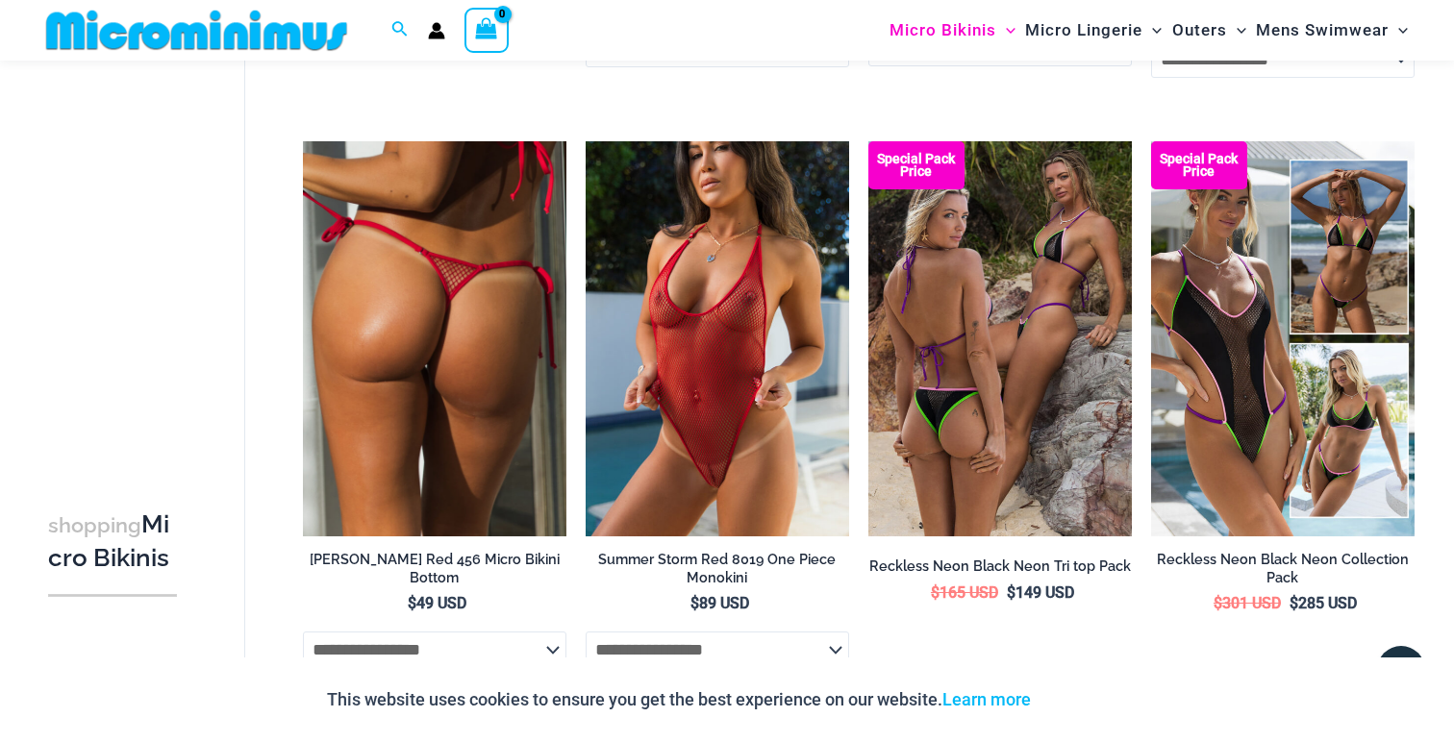
click at [429, 344] on img at bounding box center [434, 338] width 263 height 395
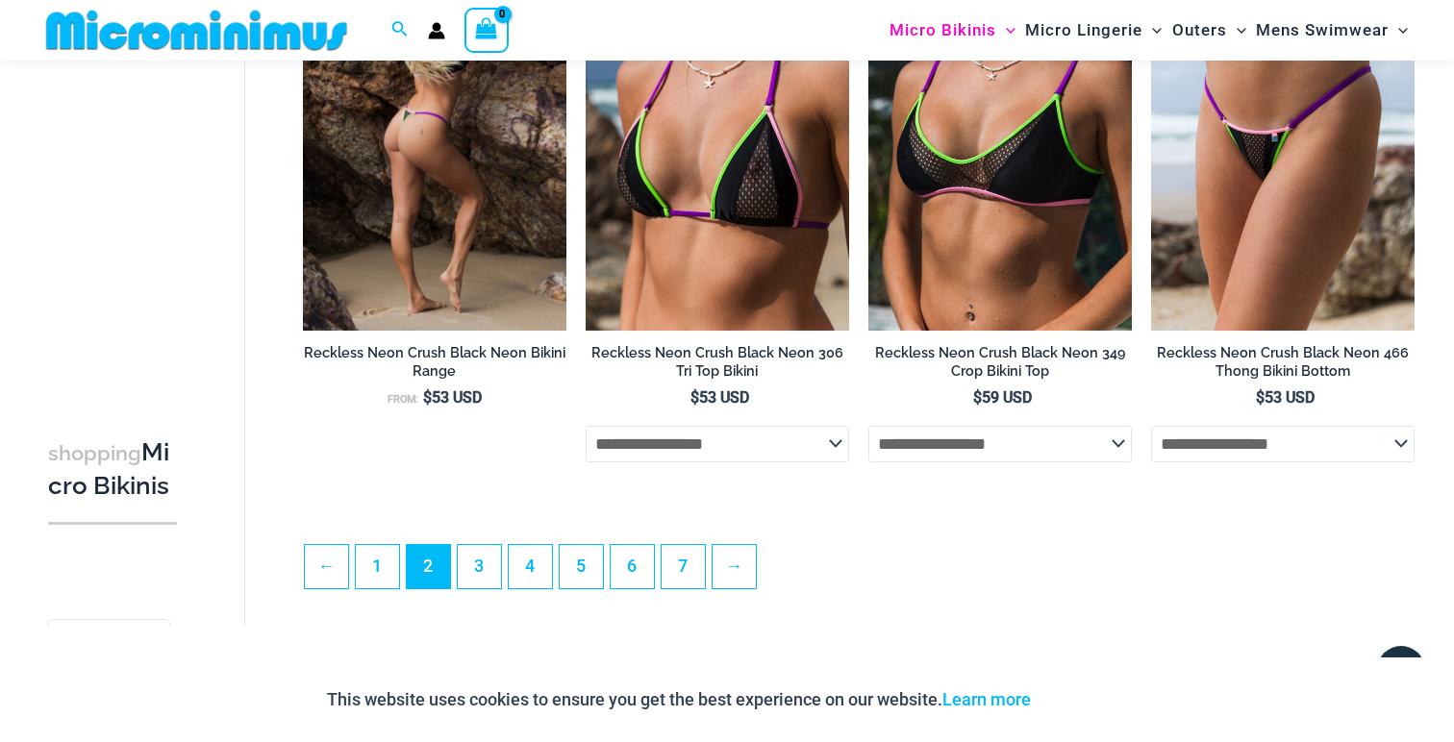
scroll to position [4631, 0]
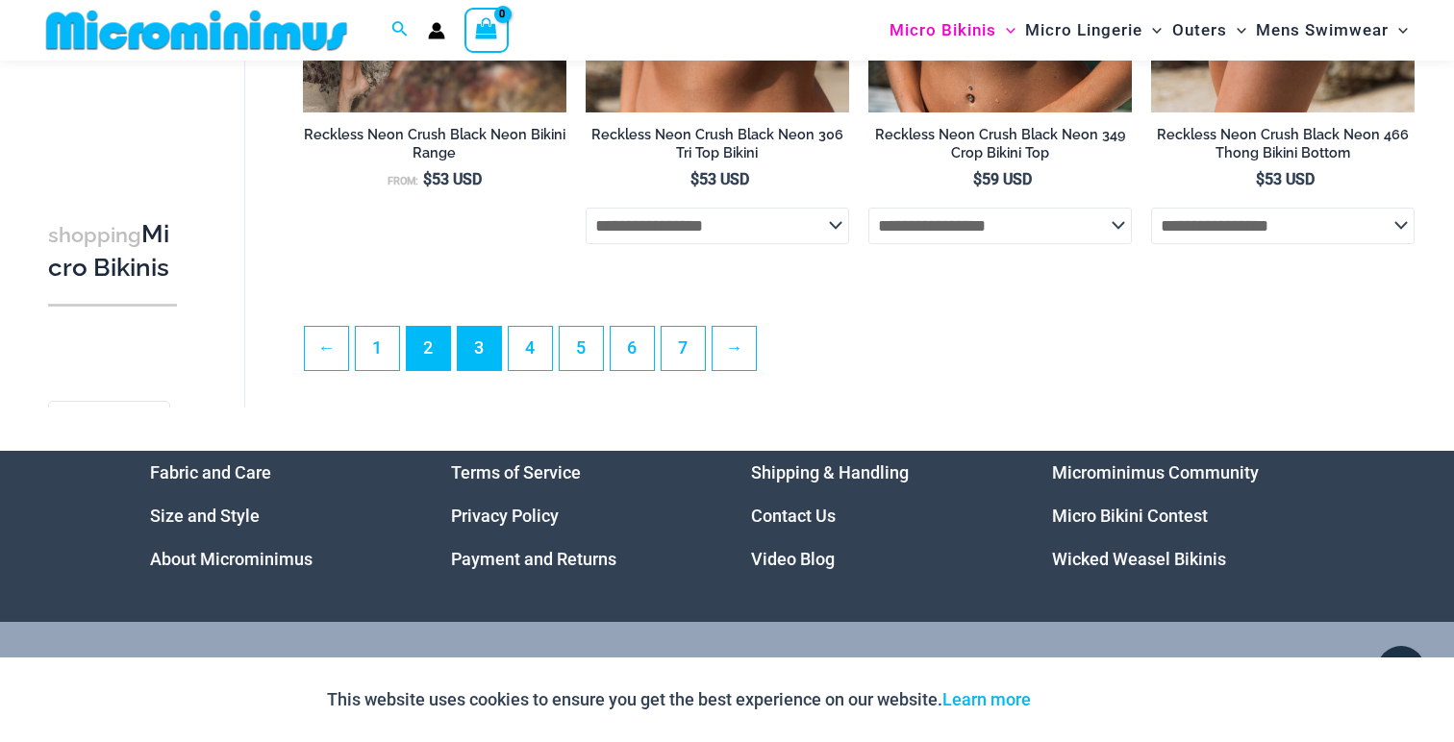
click at [493, 360] on link "3" at bounding box center [479, 348] width 43 height 43
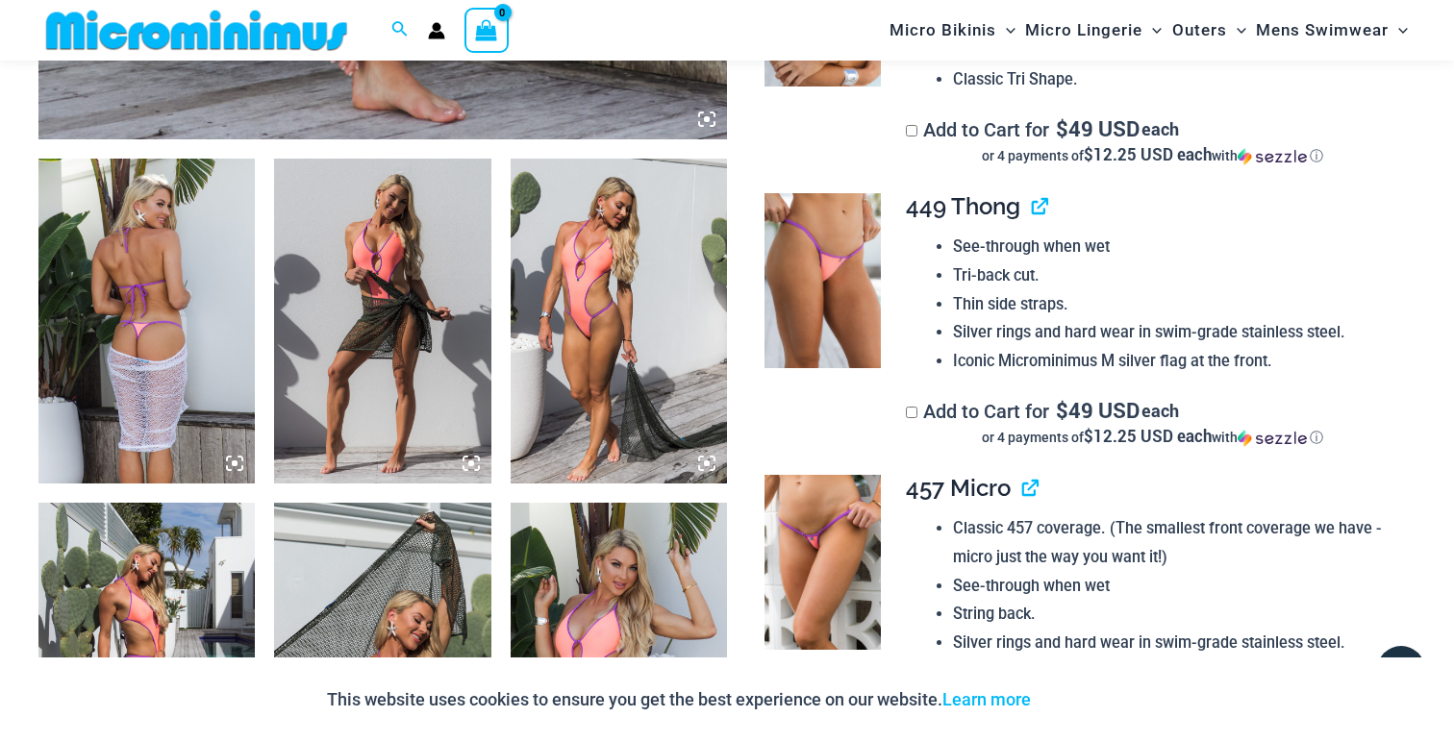
scroll to position [1067, 0]
click at [146, 294] on img at bounding box center [146, 322] width 216 height 325
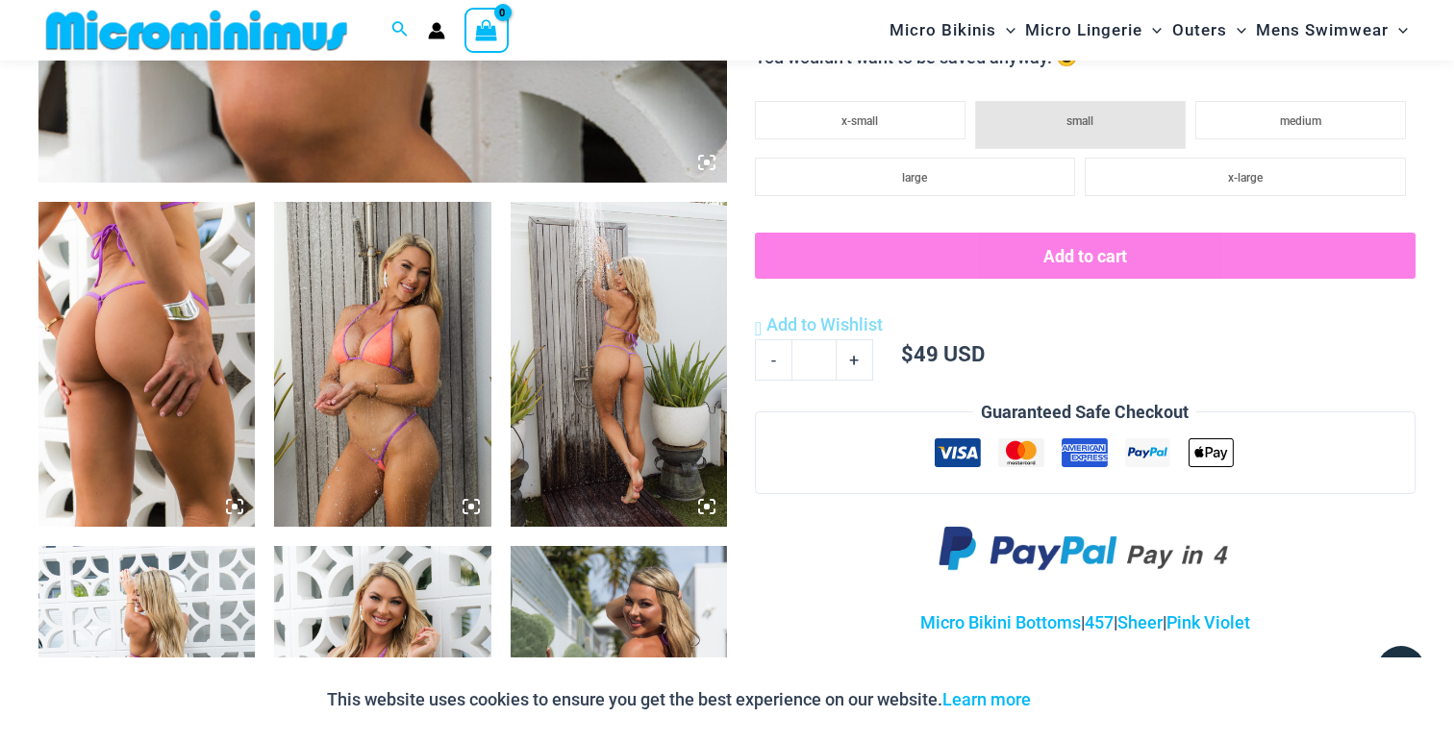
scroll to position [1026, 0]
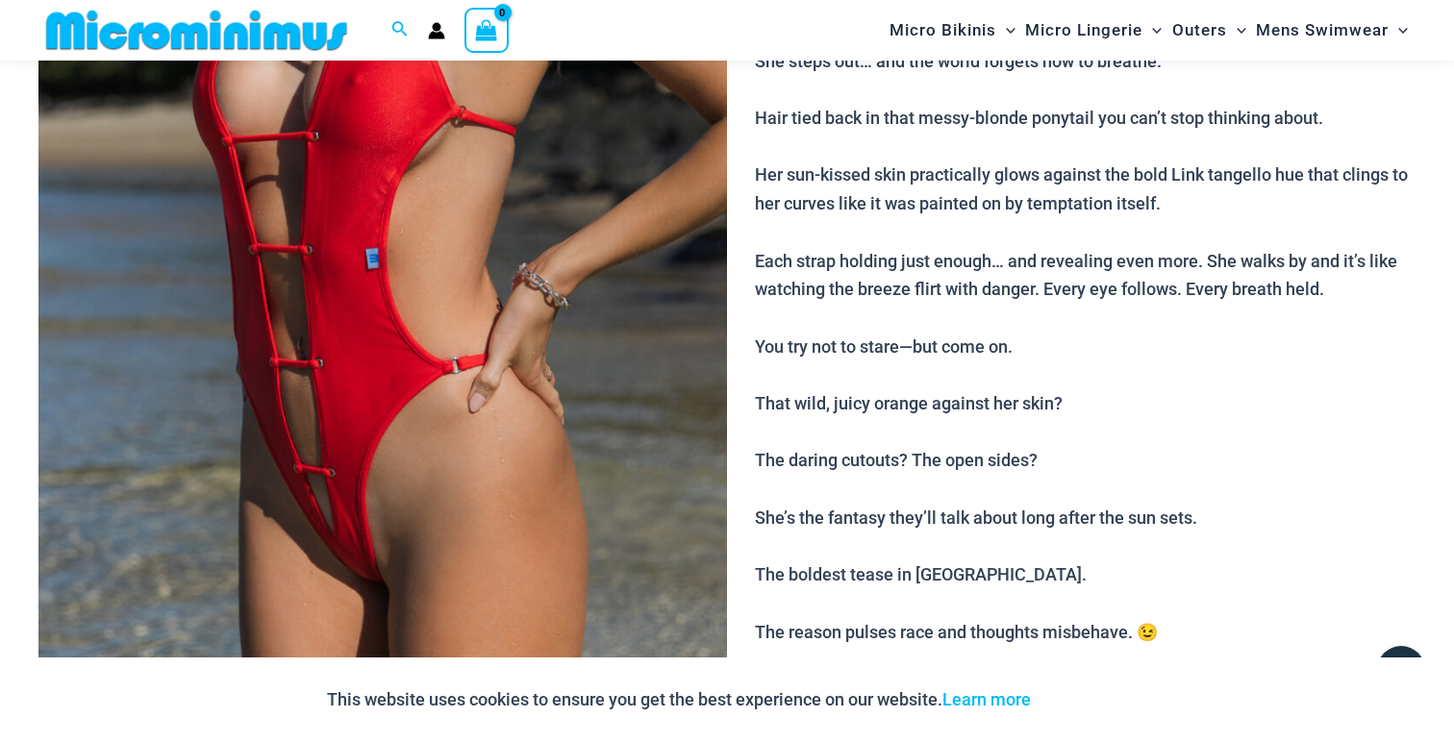
scroll to position [539, 0]
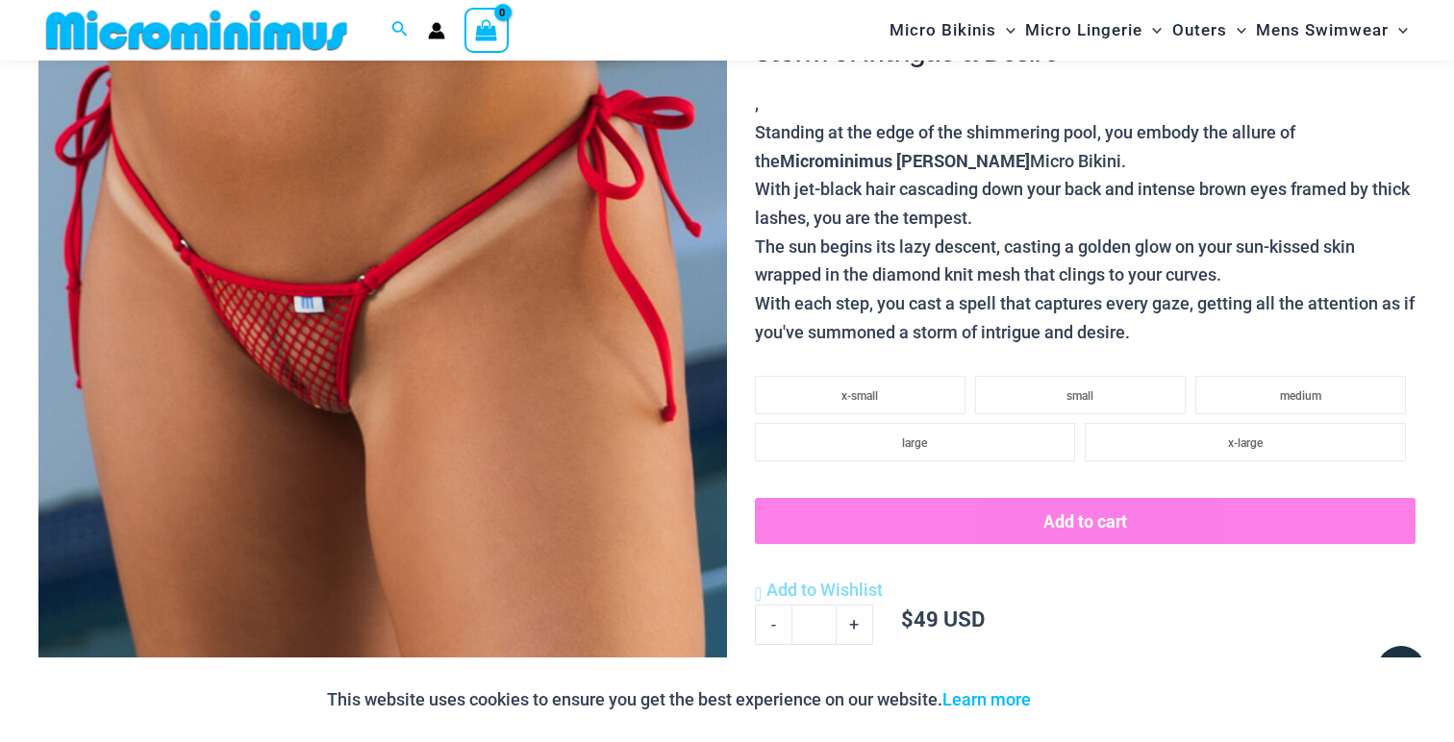
scroll to position [423, 0]
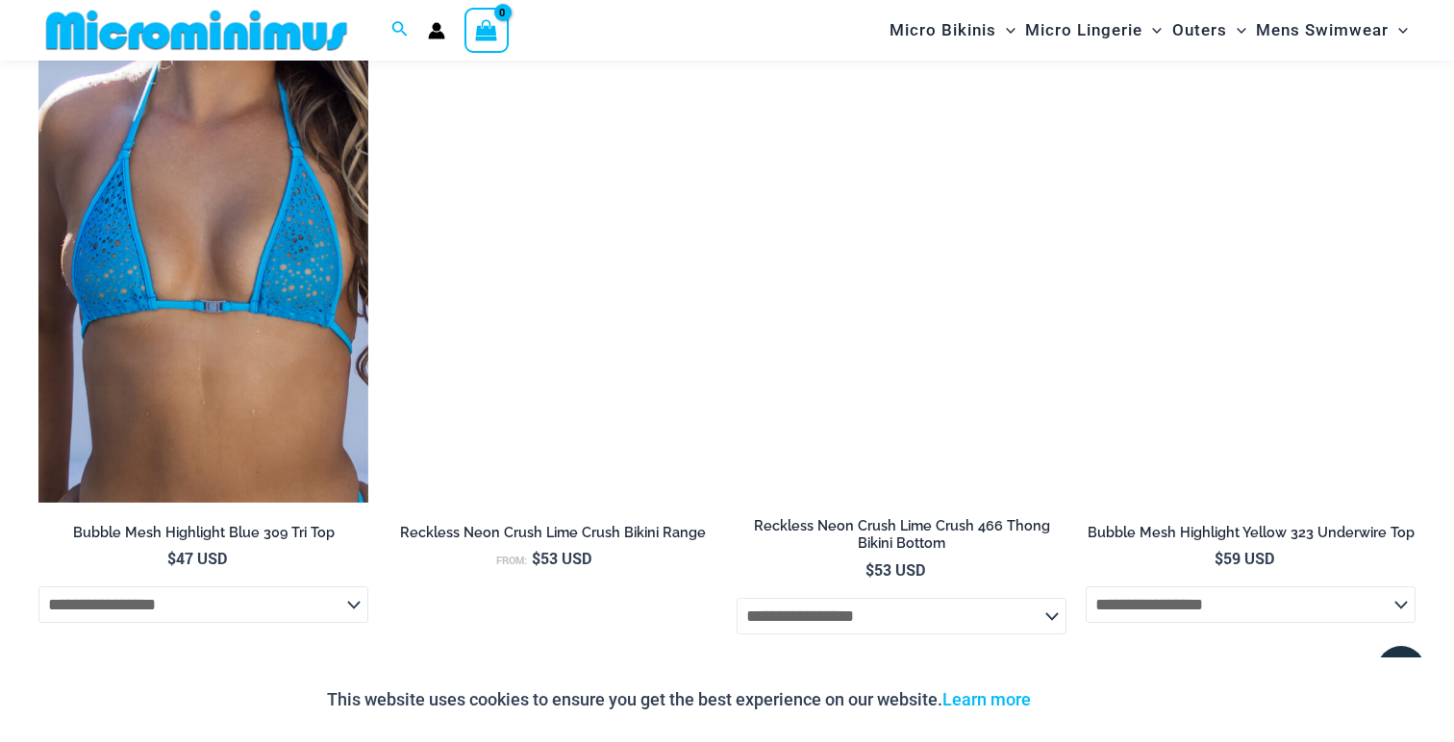
scroll to position [2672, 0]
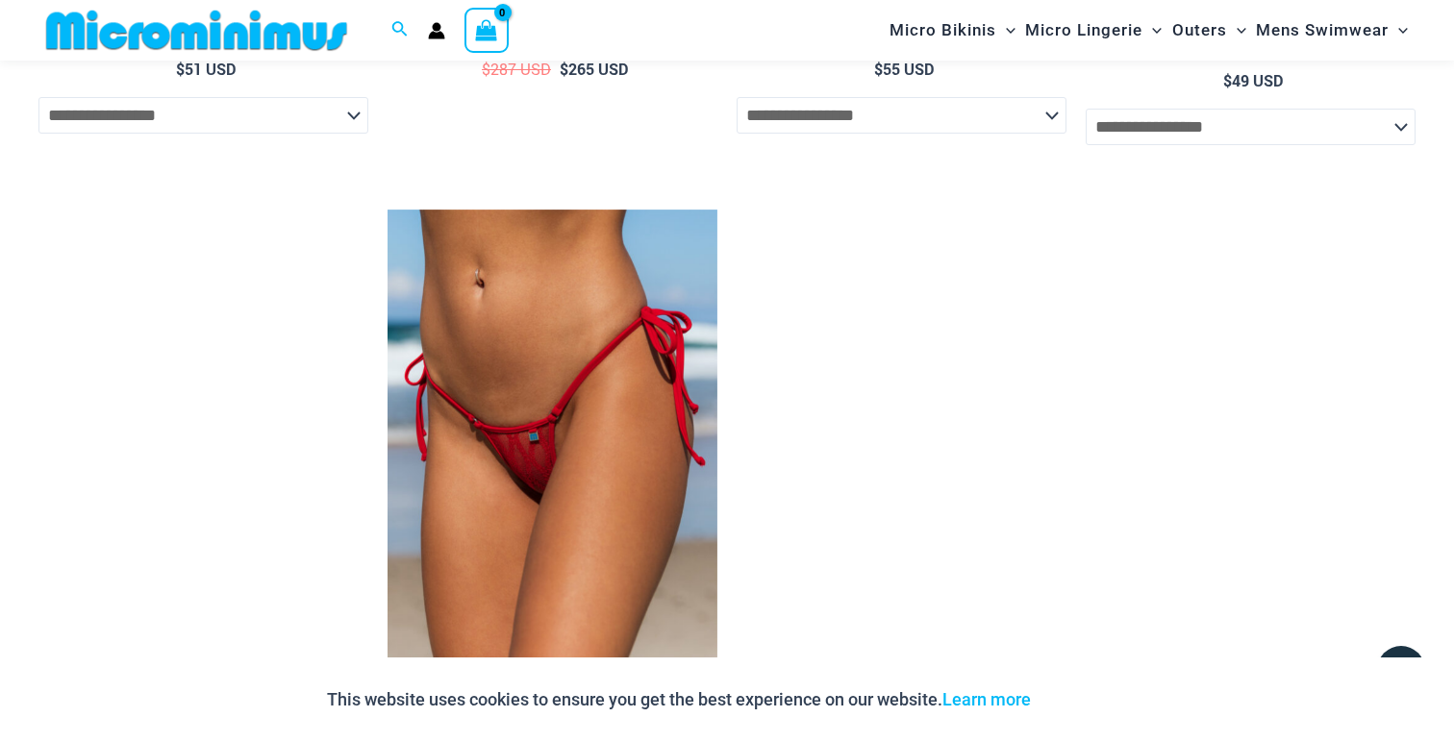
scroll to position [6312, 0]
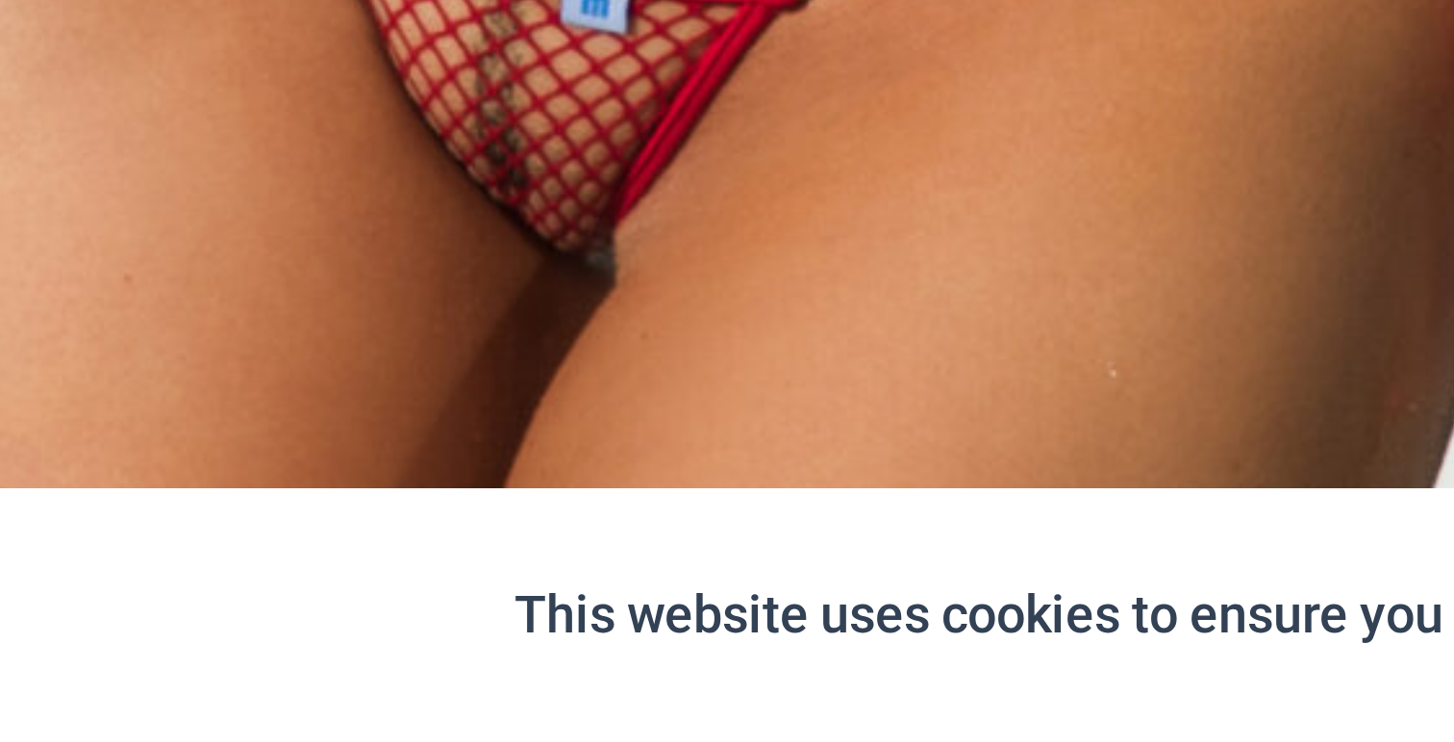
scroll to position [263, 0]
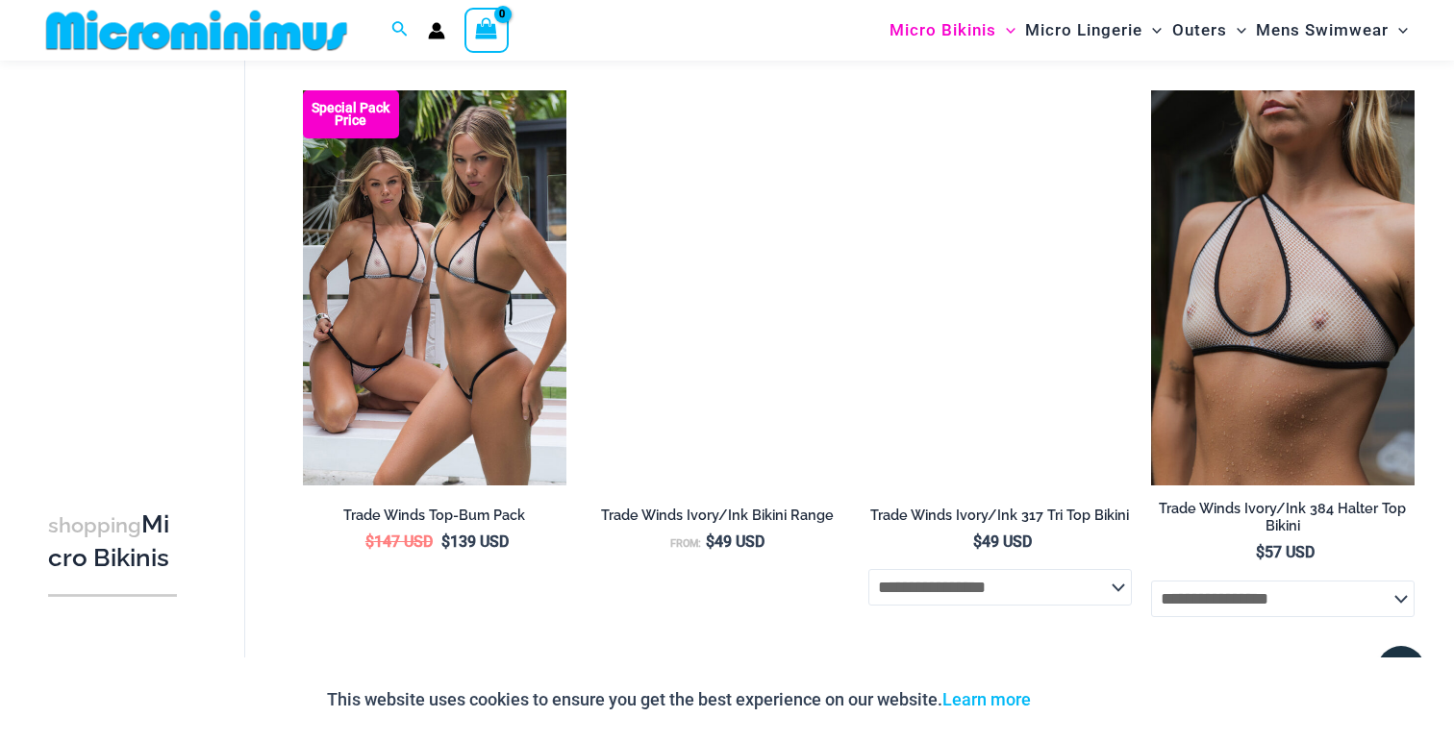
scroll to position [1890, 0]
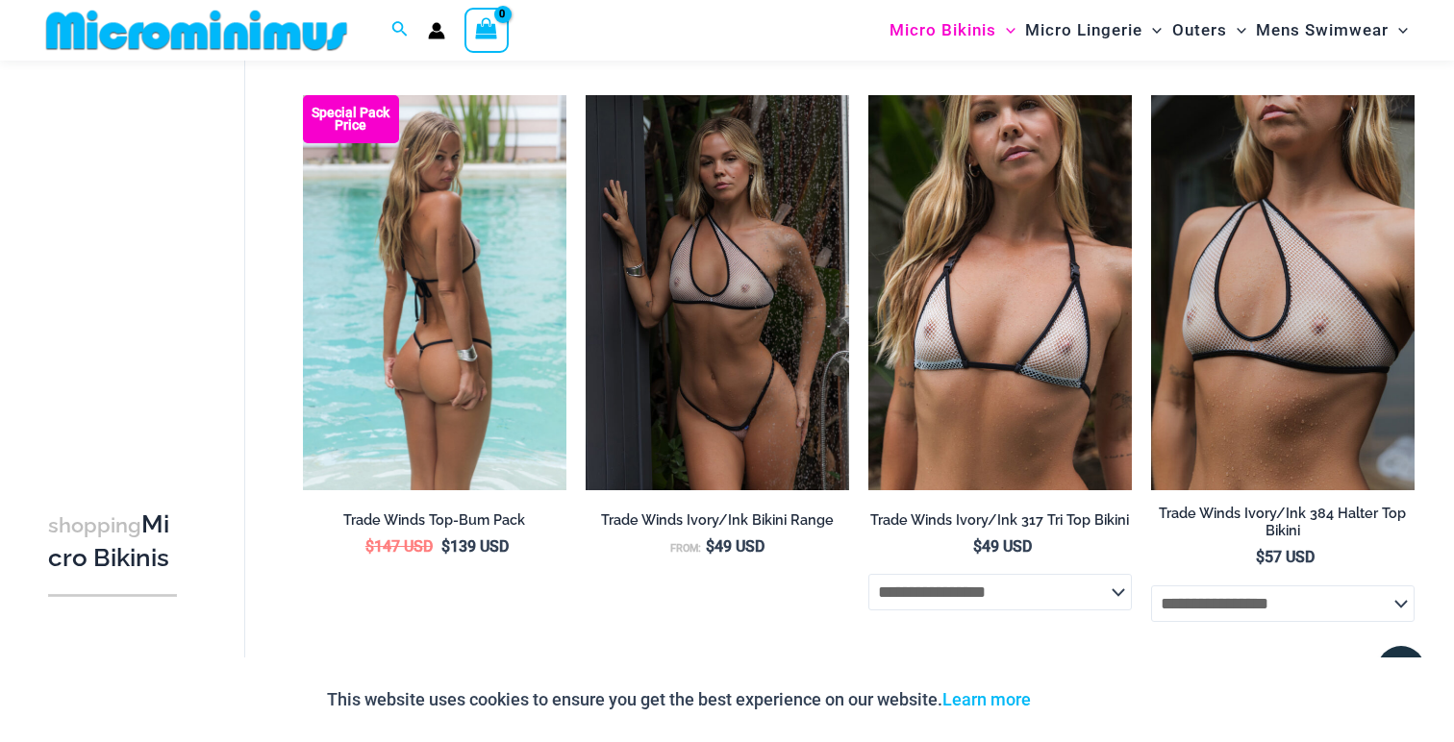
click at [467, 286] on img at bounding box center [434, 292] width 263 height 395
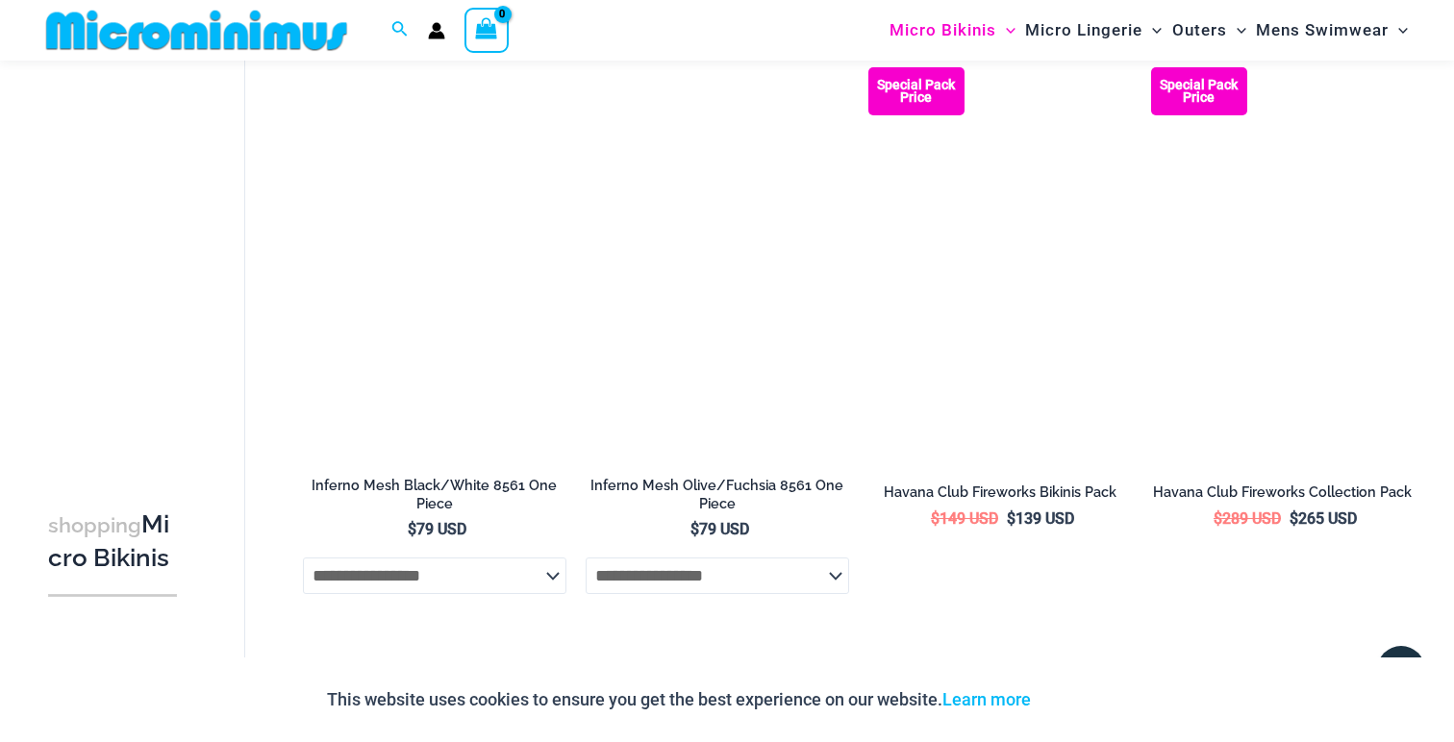
scroll to position [4283, 0]
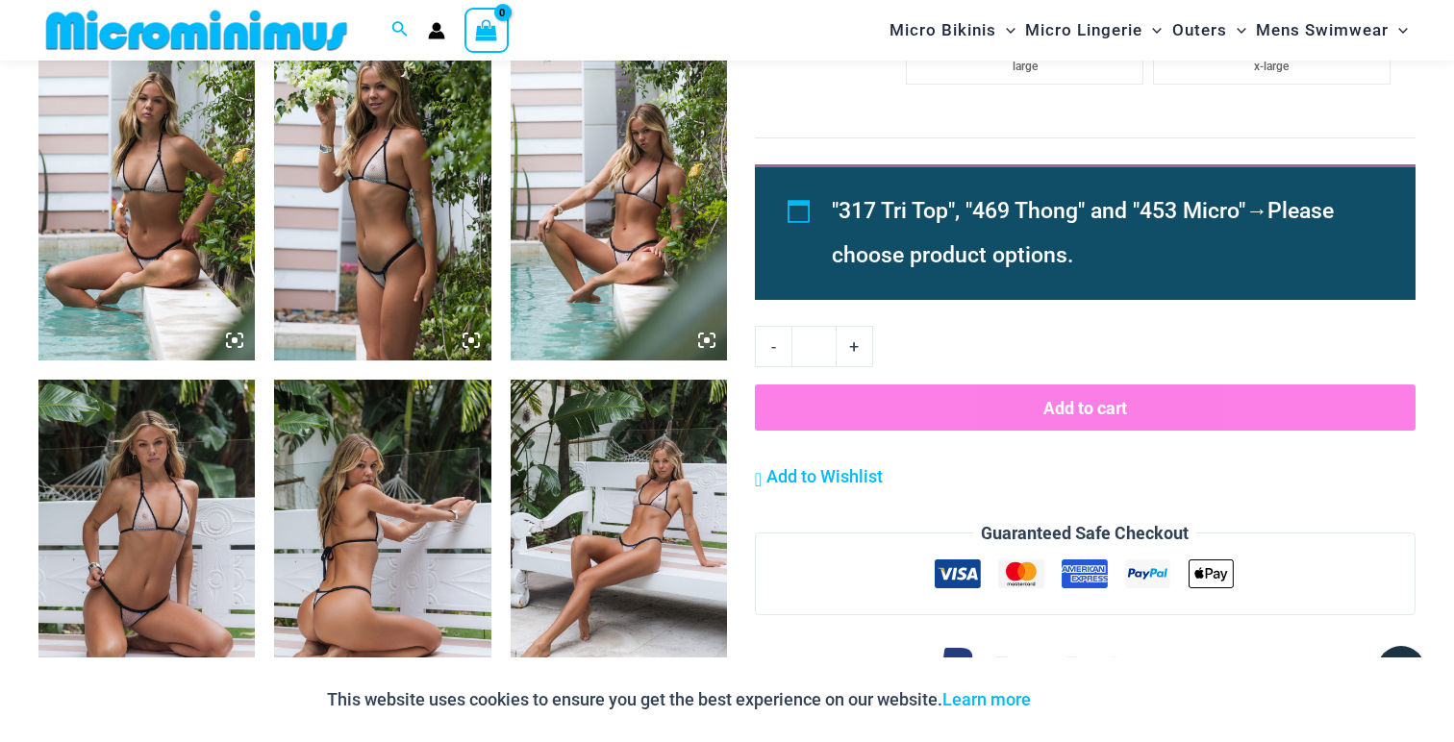
scroll to position [2083, 0]
